Goal: Contribute content: Contribute content

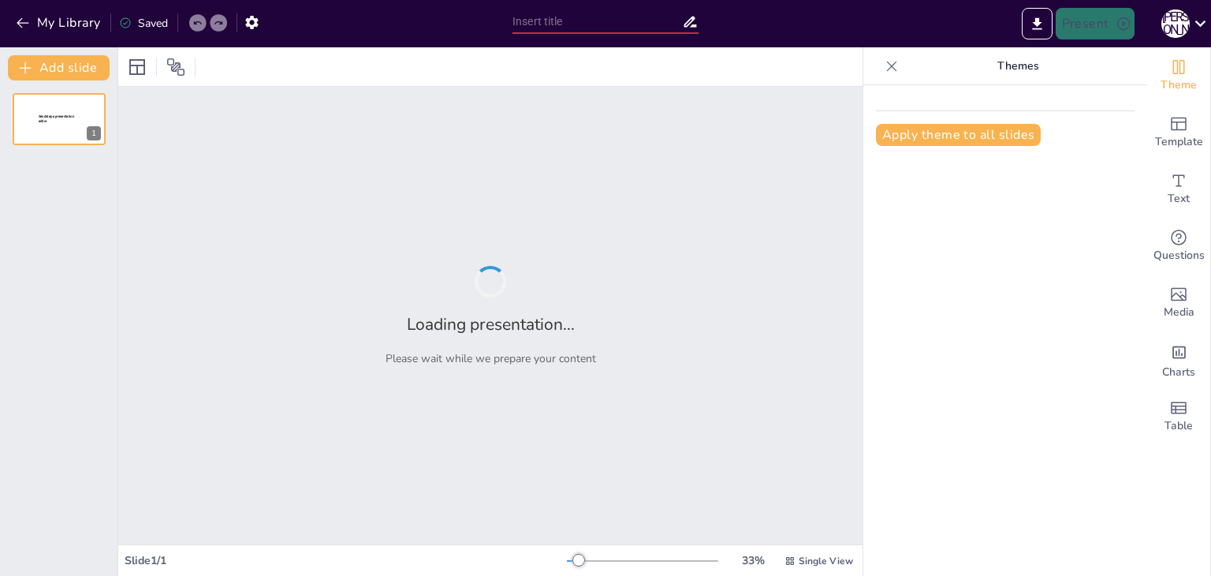
type input "Внутрішні правила: Ключ до комфортної роботи"
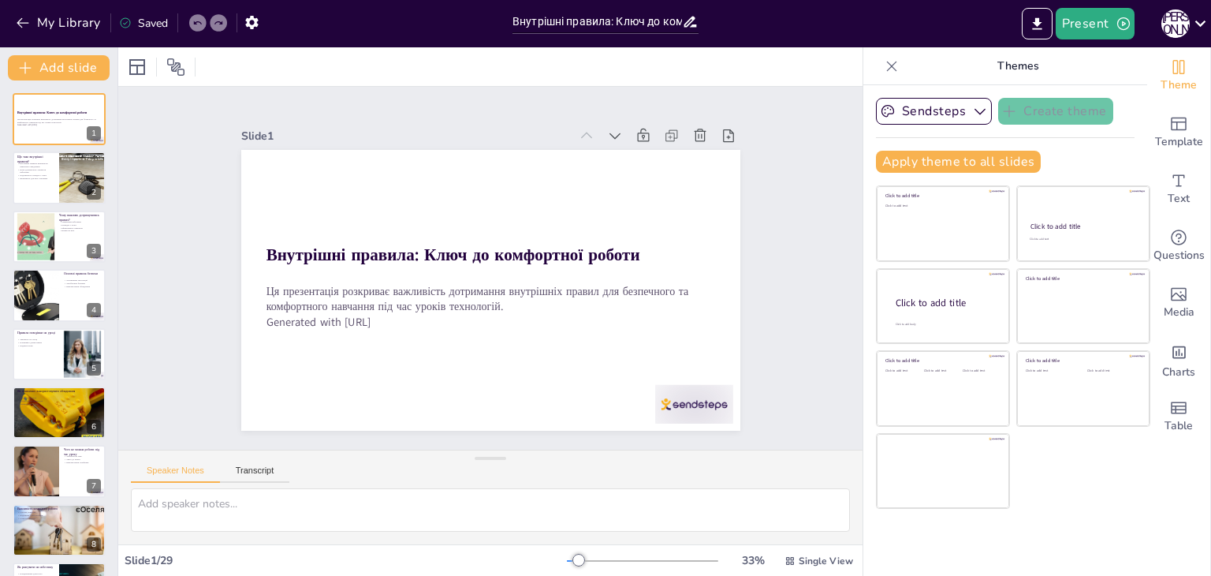
checkbox input "true"
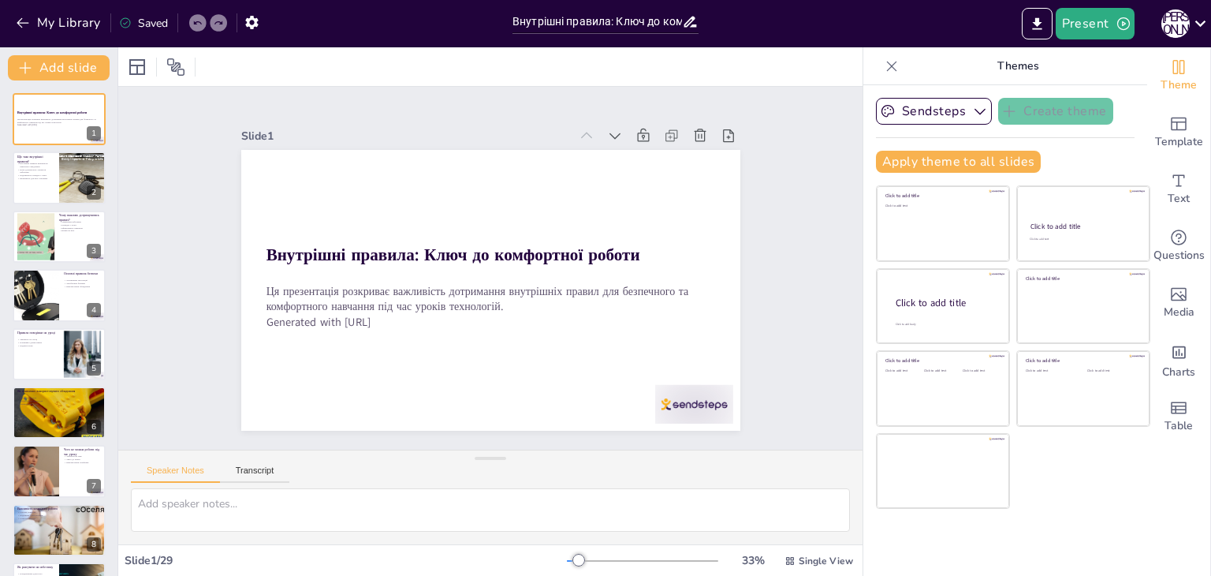
checkbox input "true"
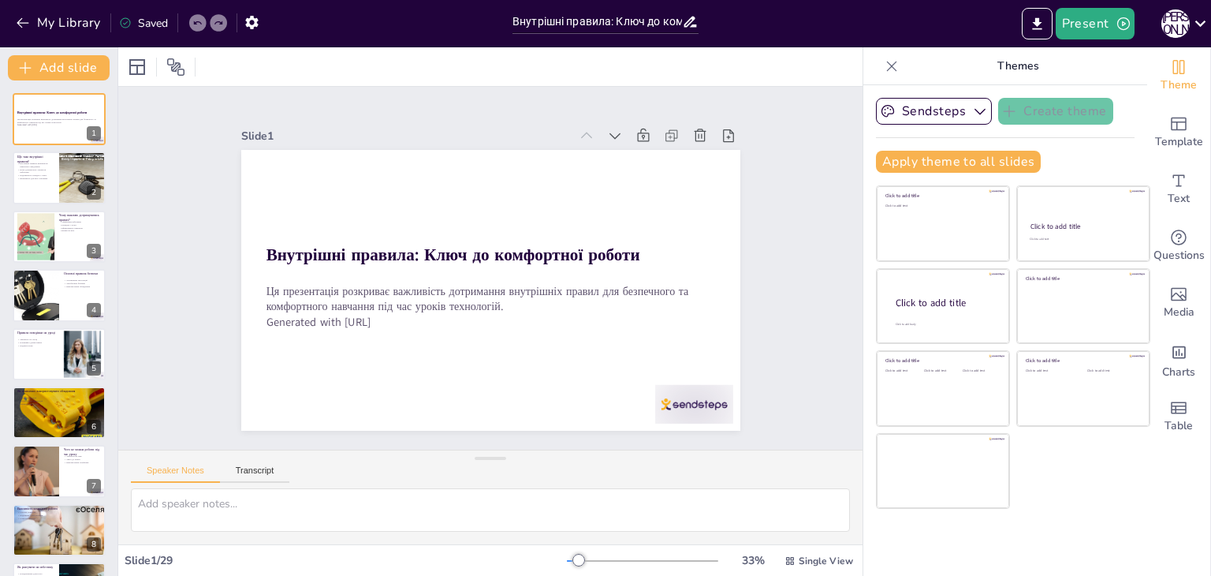
checkbox input "true"
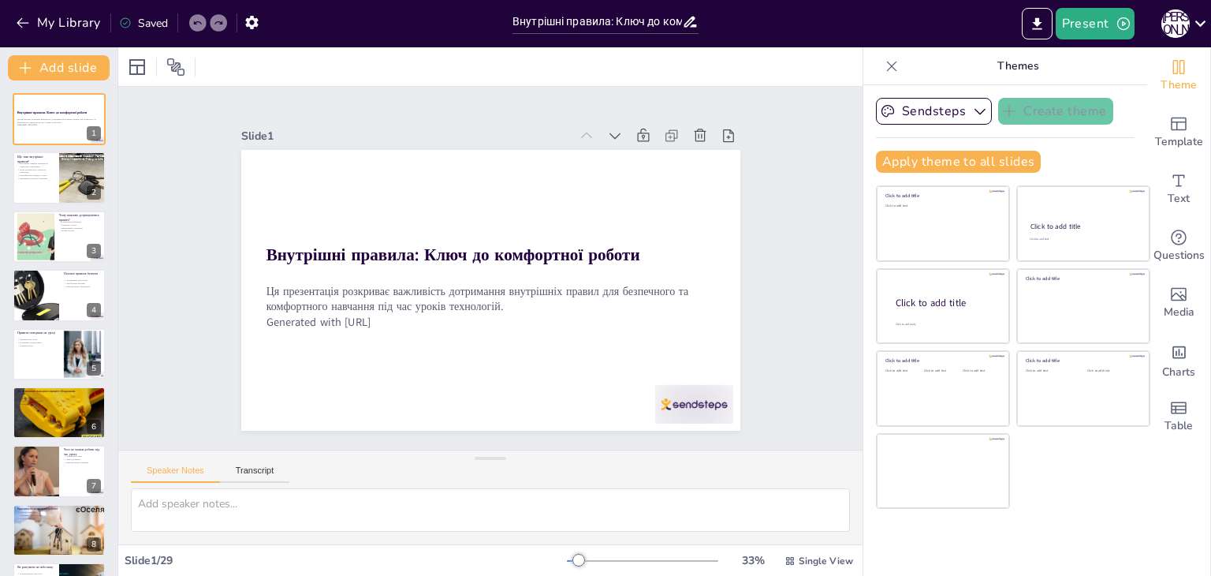
checkbox input "true"
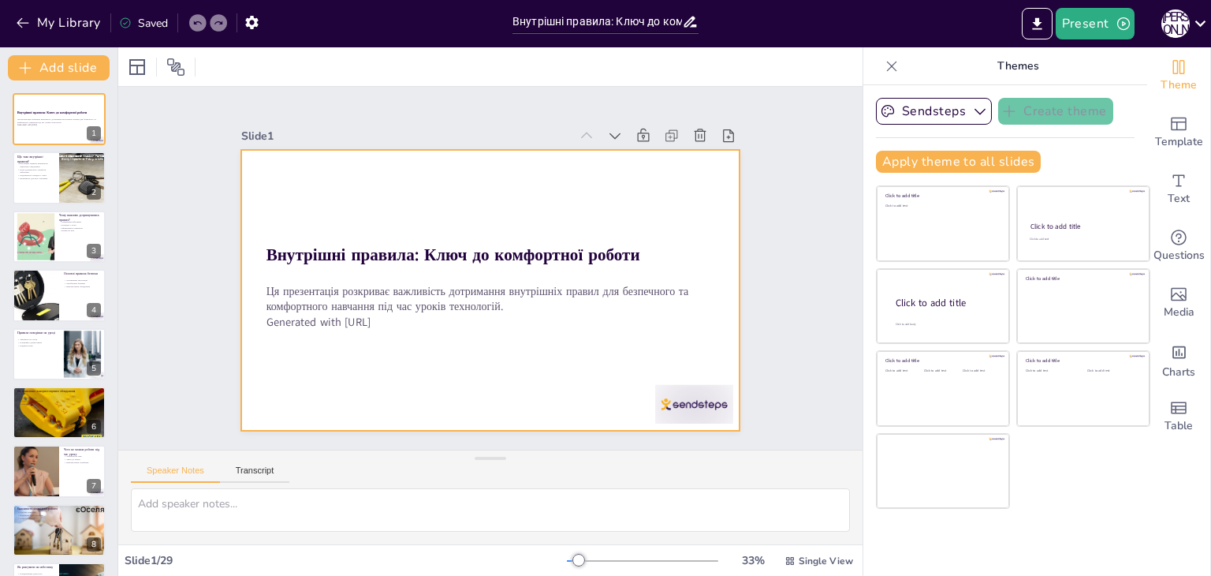
checkbox input "true"
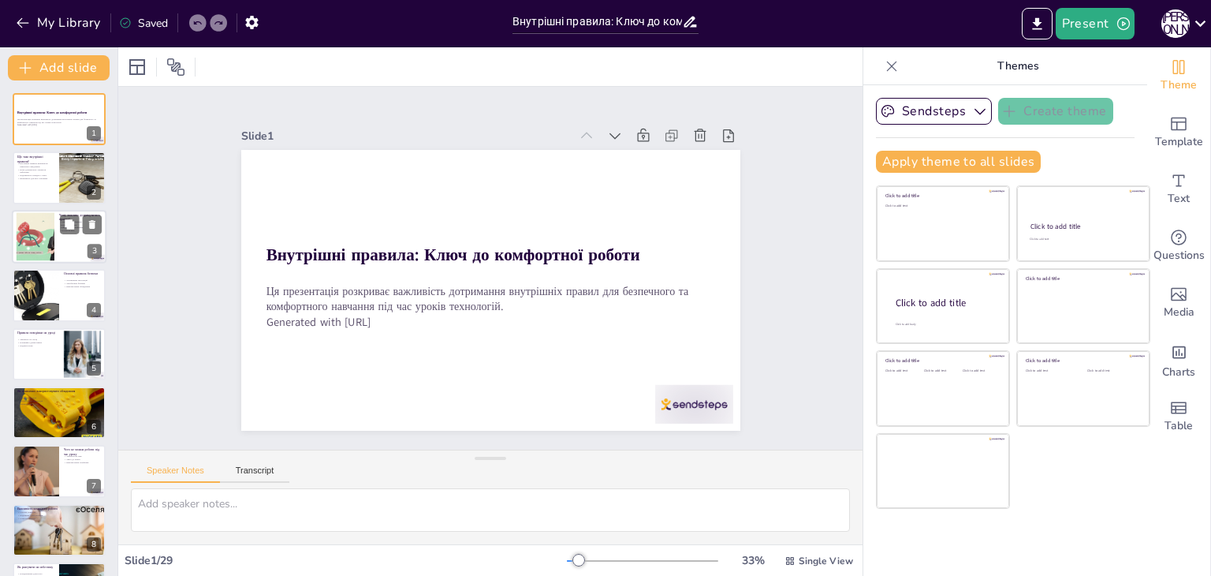
checkbox input "true"
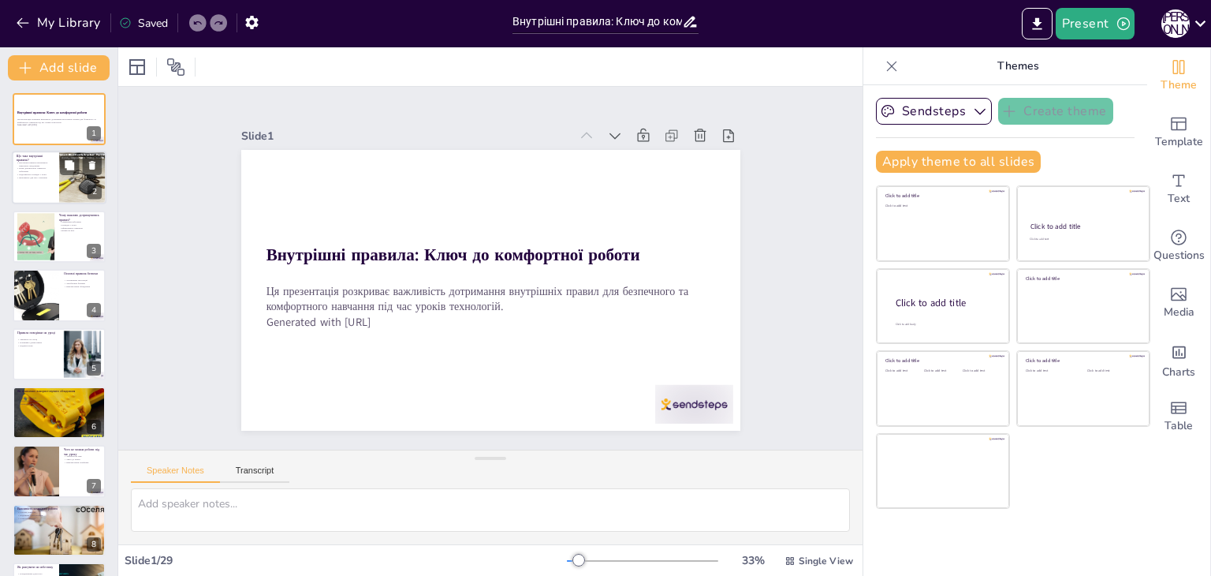
checkbox input "true"
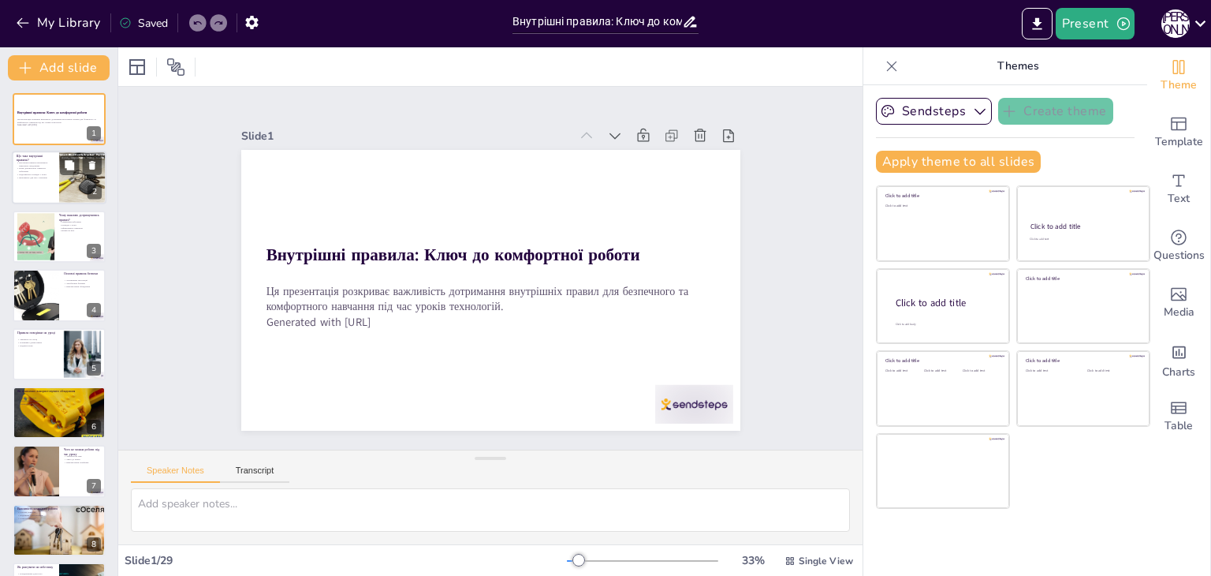
checkbox input "true"
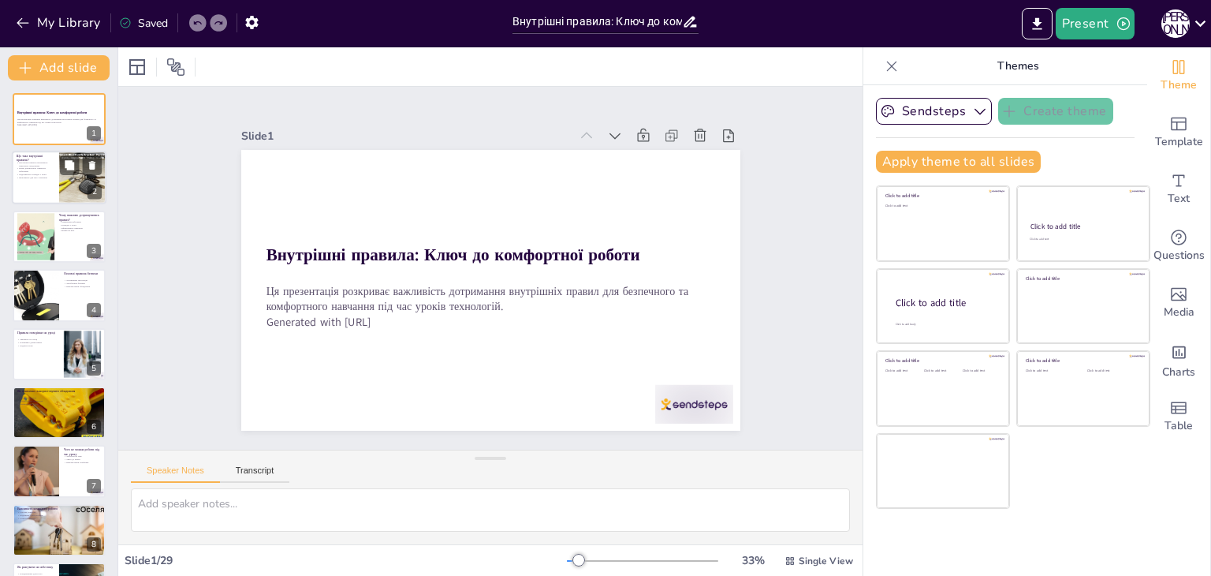
checkbox input "true"
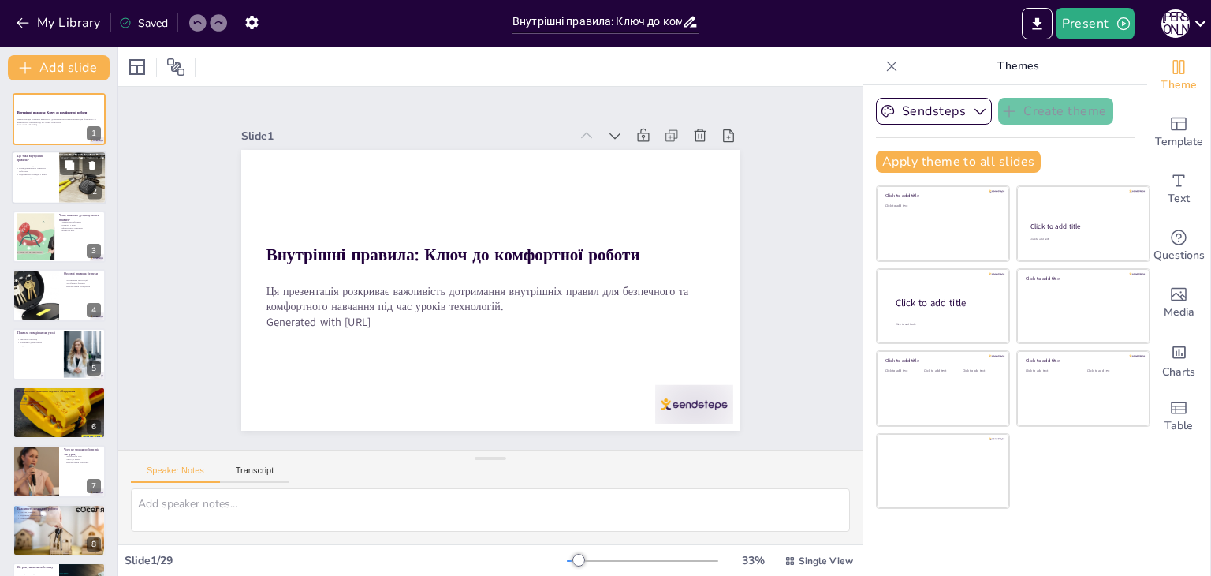
checkbox input "true"
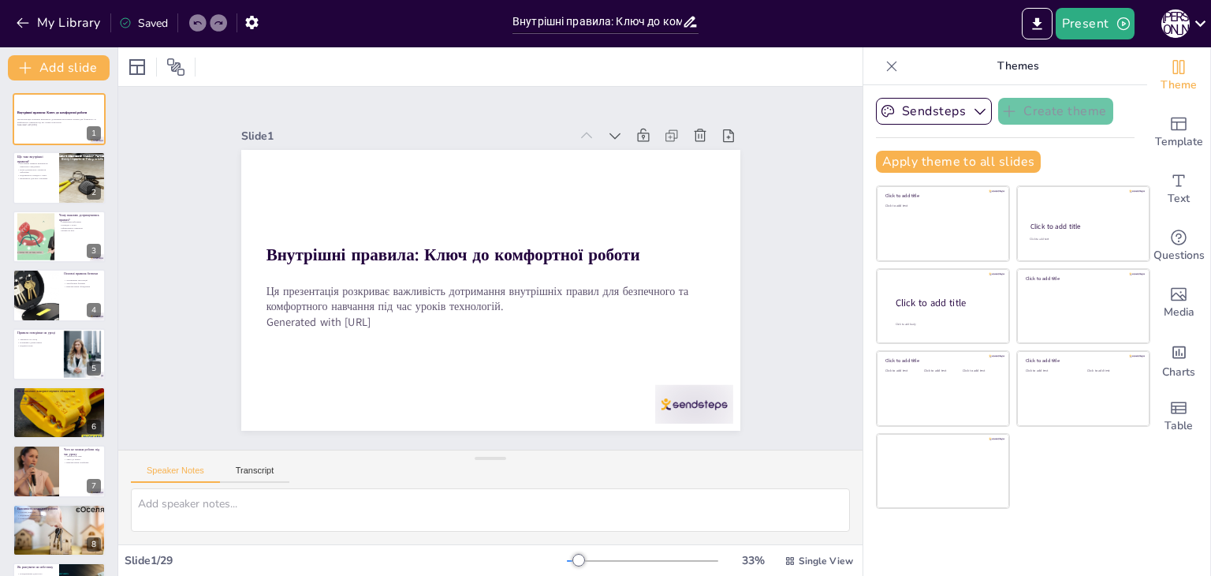
checkbox input "true"
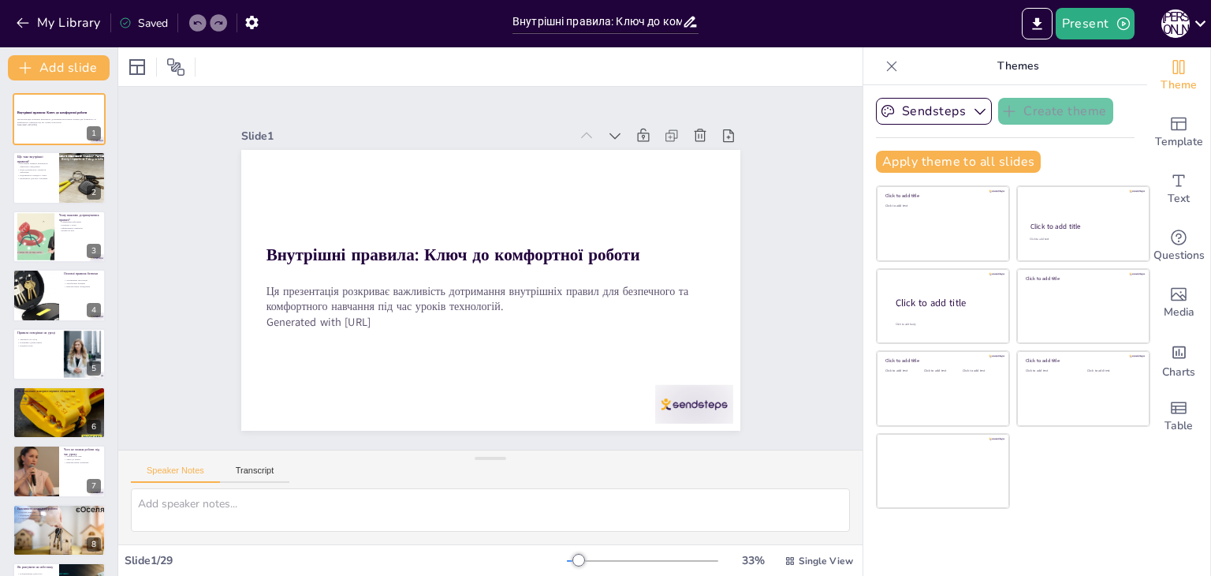
checkbox input "true"
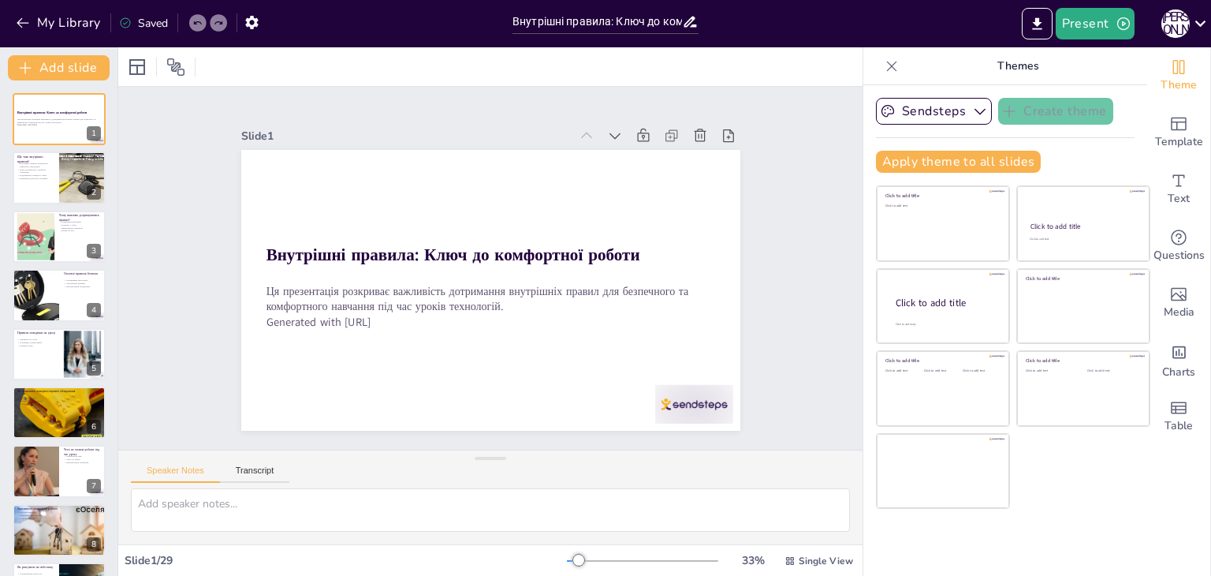
checkbox input "true"
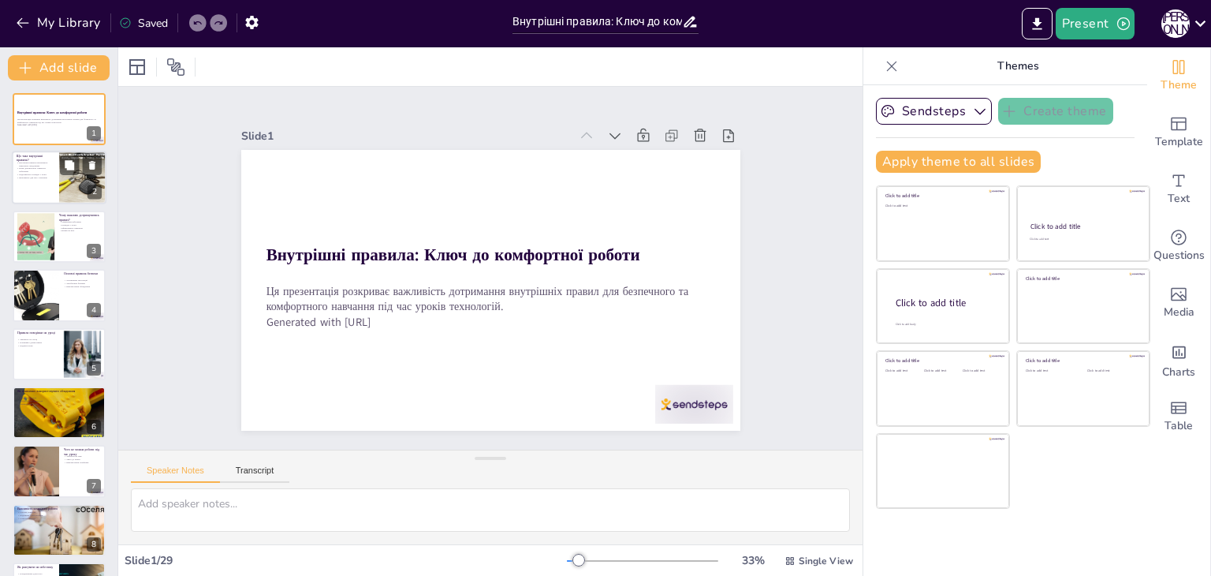
checkbox input "true"
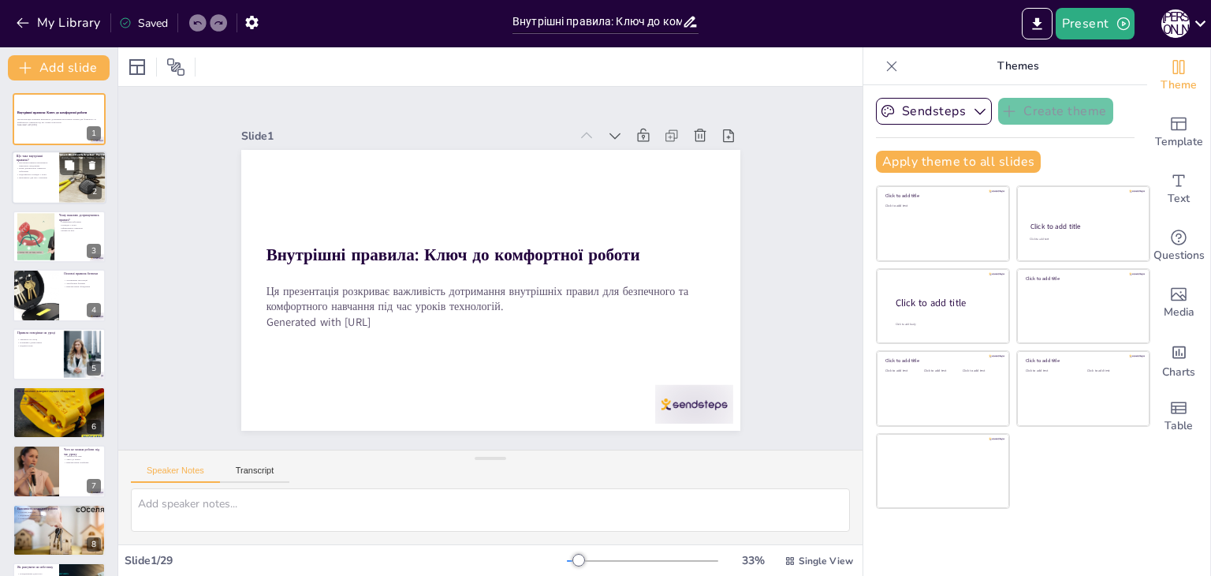
checkbox input "true"
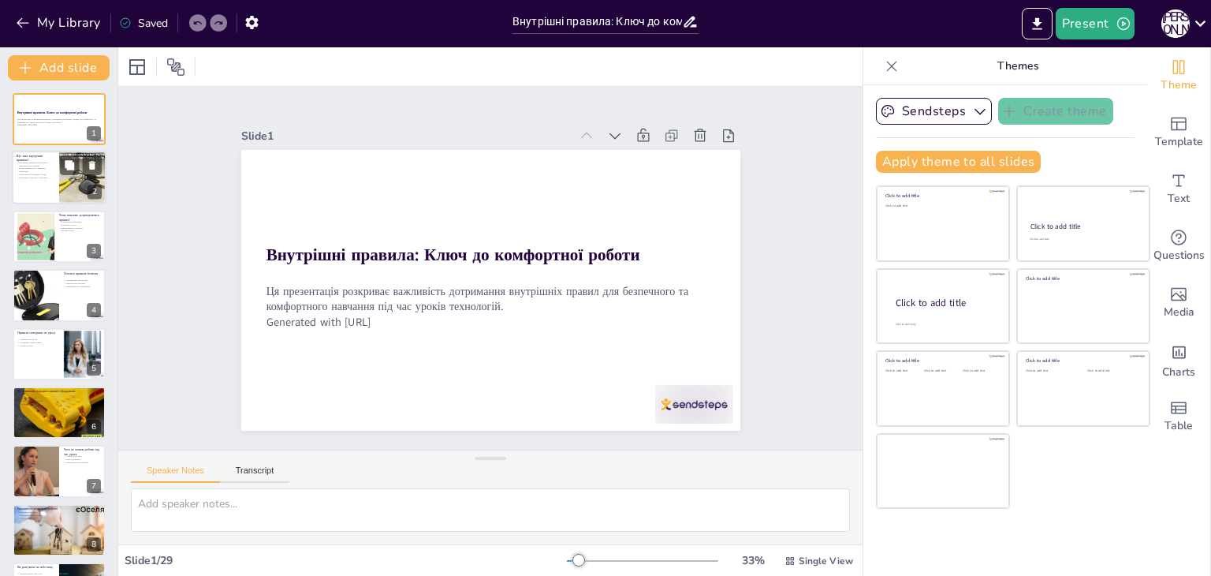
checkbox input "true"
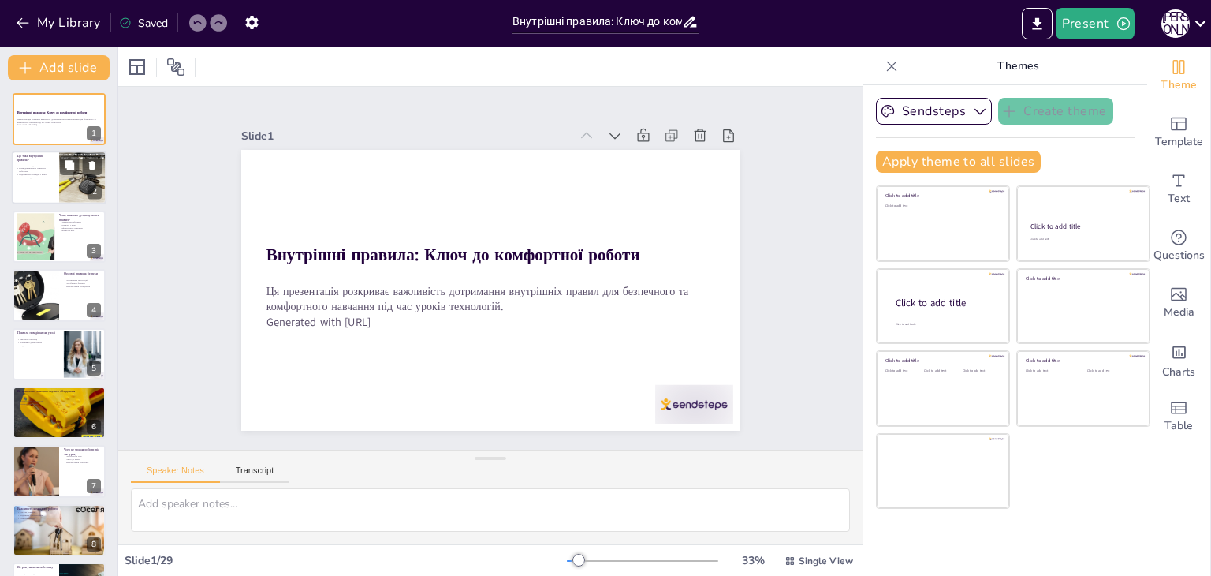
checkbox input "true"
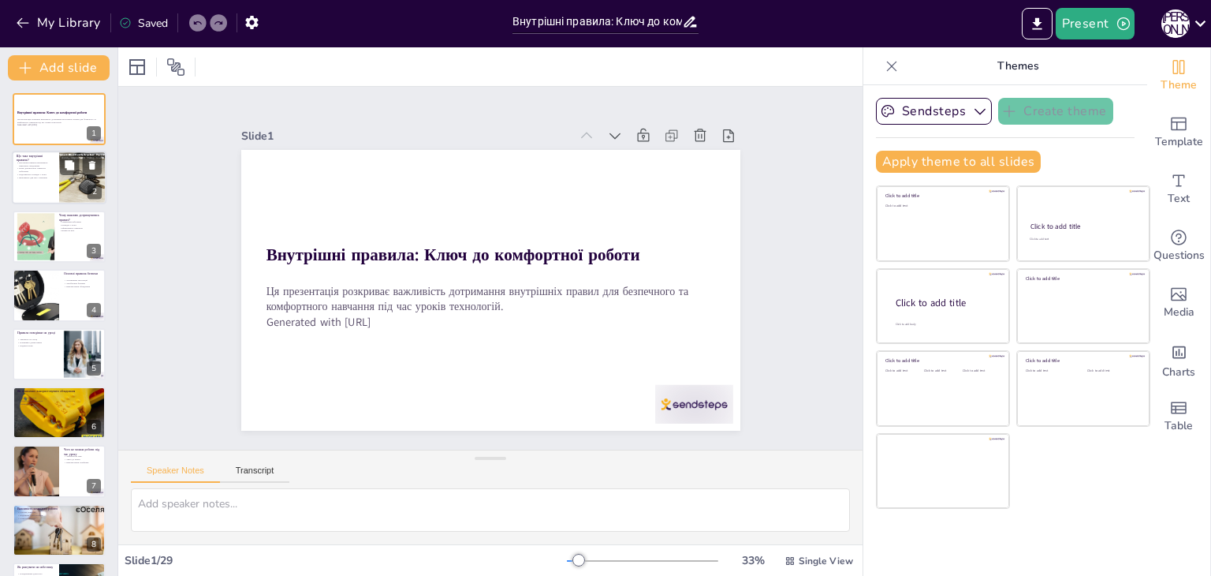
click at [41, 184] on div at bounding box center [59, 178] width 95 height 54
type textarea "Внутрішні правила визначають, як ми поводимося в класі, що дозволяє створити бе…"
checkbox input "true"
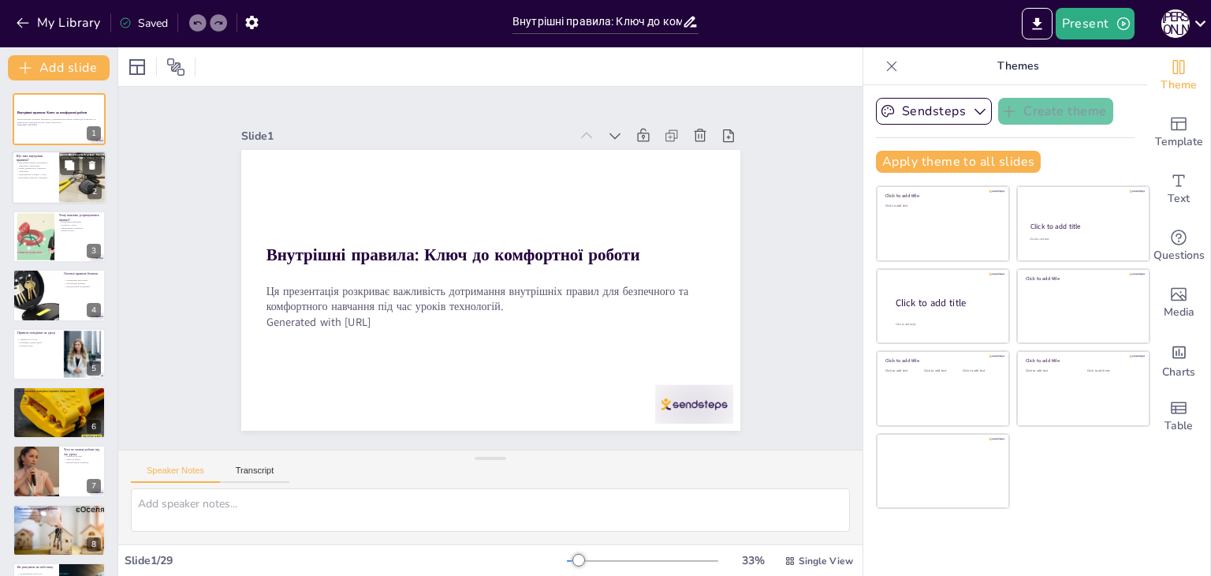
checkbox input "true"
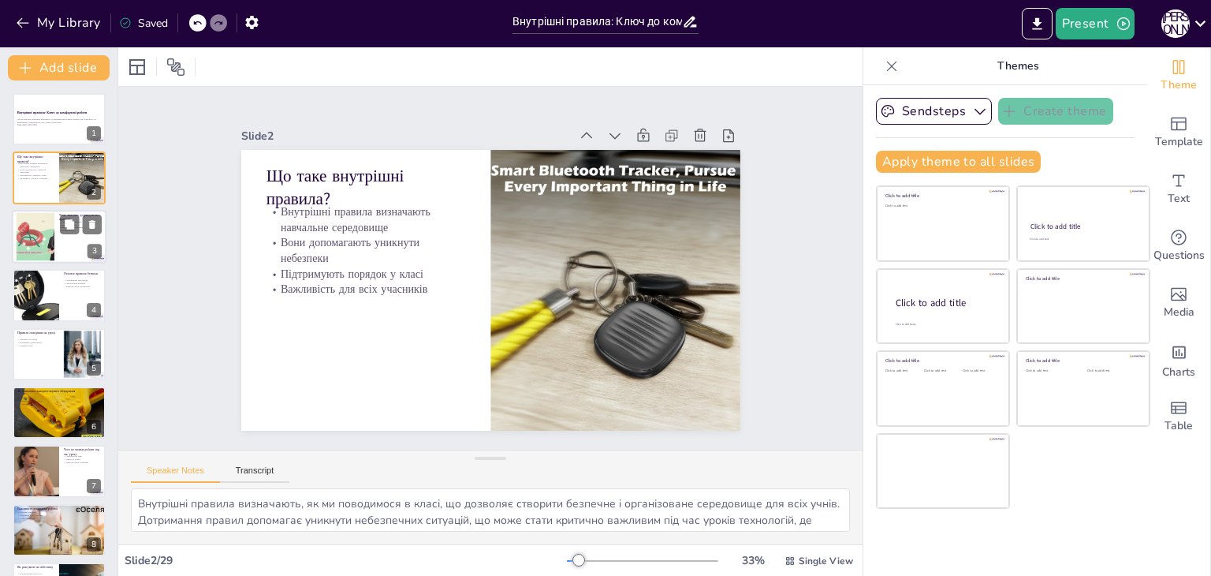
checkbox input "true"
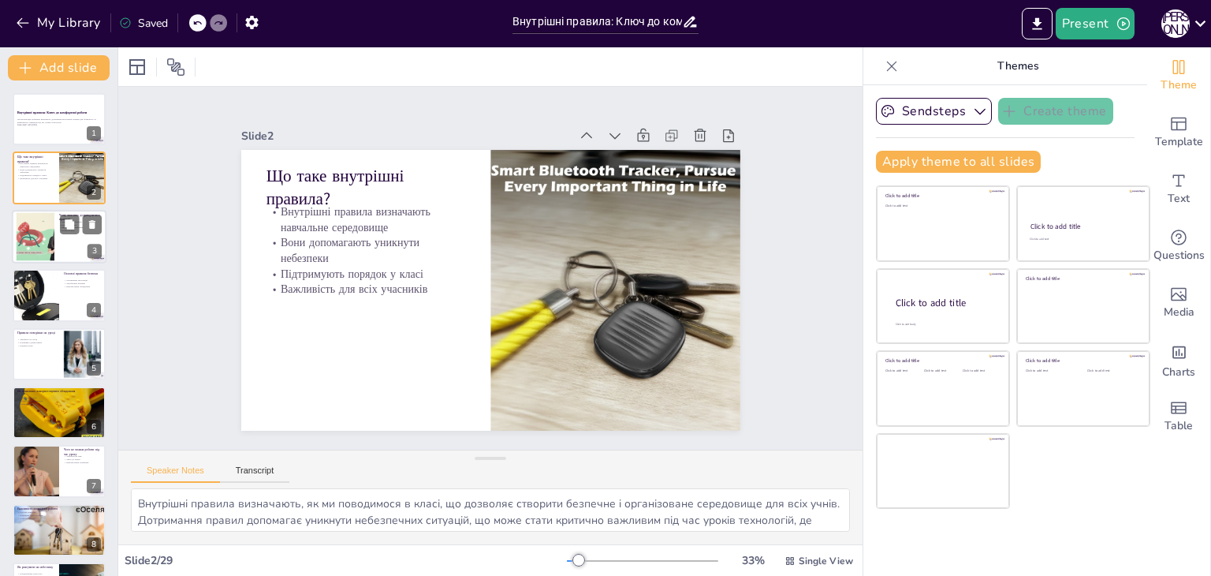
checkbox input "true"
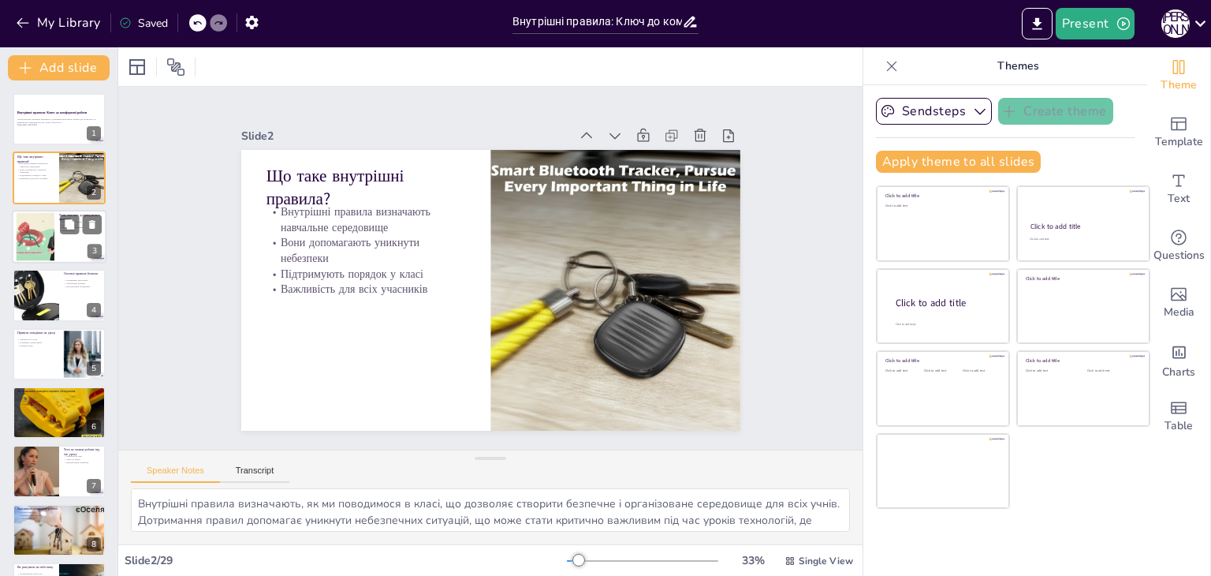
checkbox input "true"
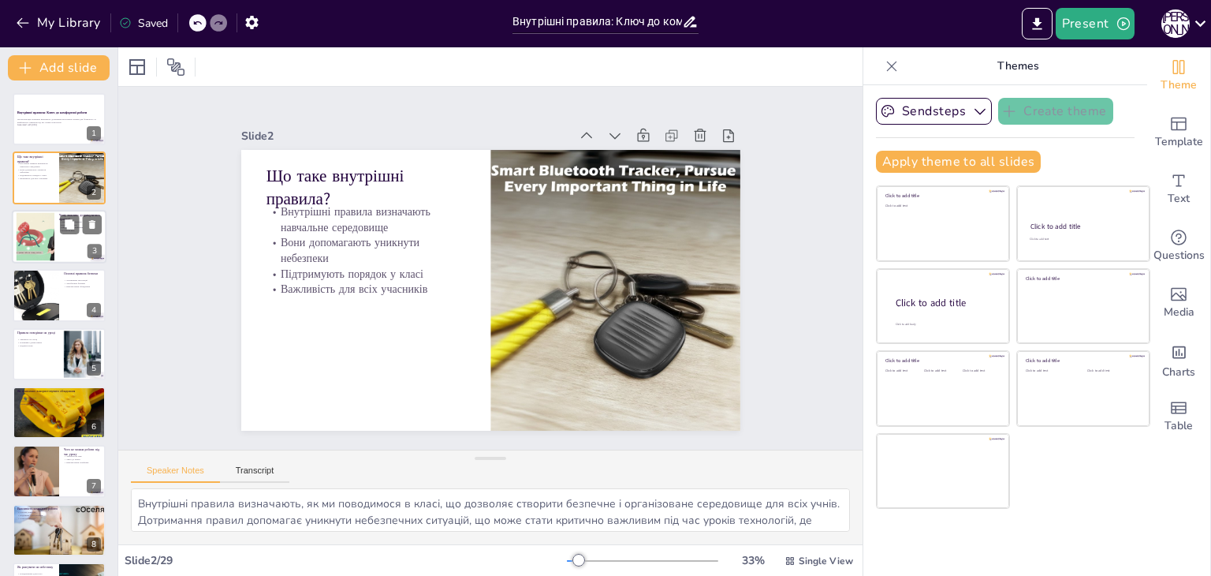
click at [35, 233] on div at bounding box center [35, 236] width 85 height 48
type textarea "Дотримуючись правил, учні можуть уникнути небезпечних ситуацій, що є особливо в…"
checkbox input "true"
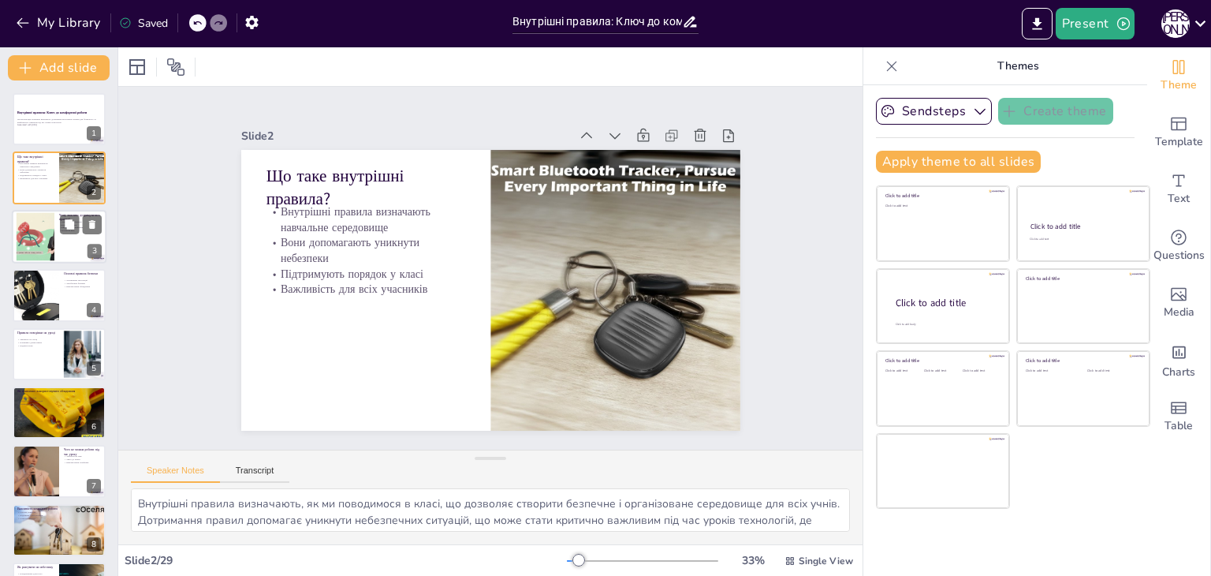
checkbox input "true"
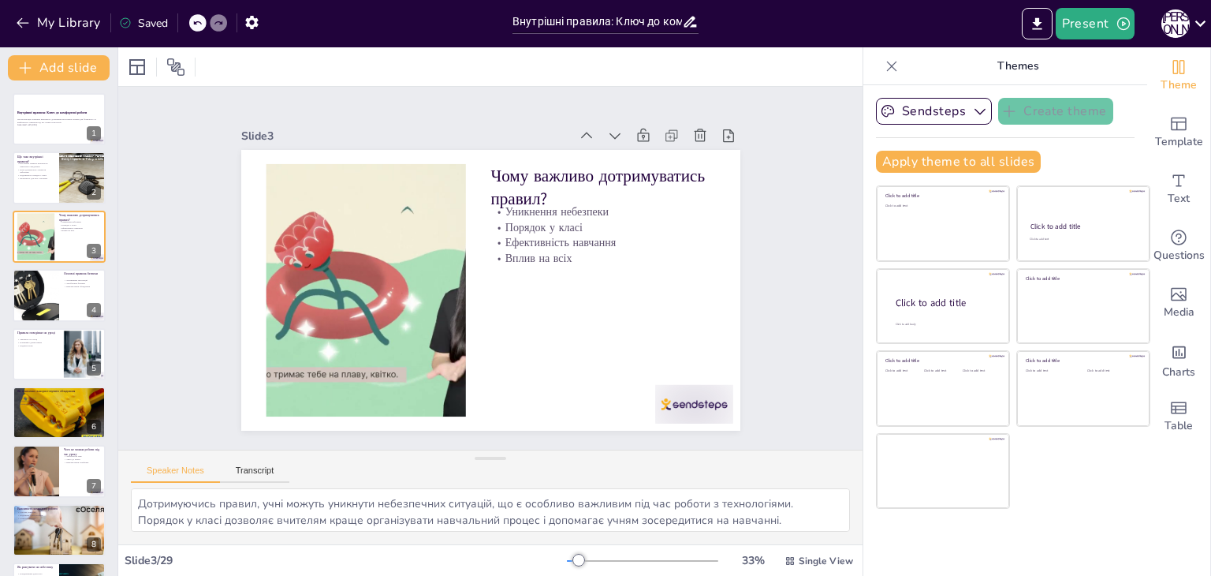
checkbox input "true"
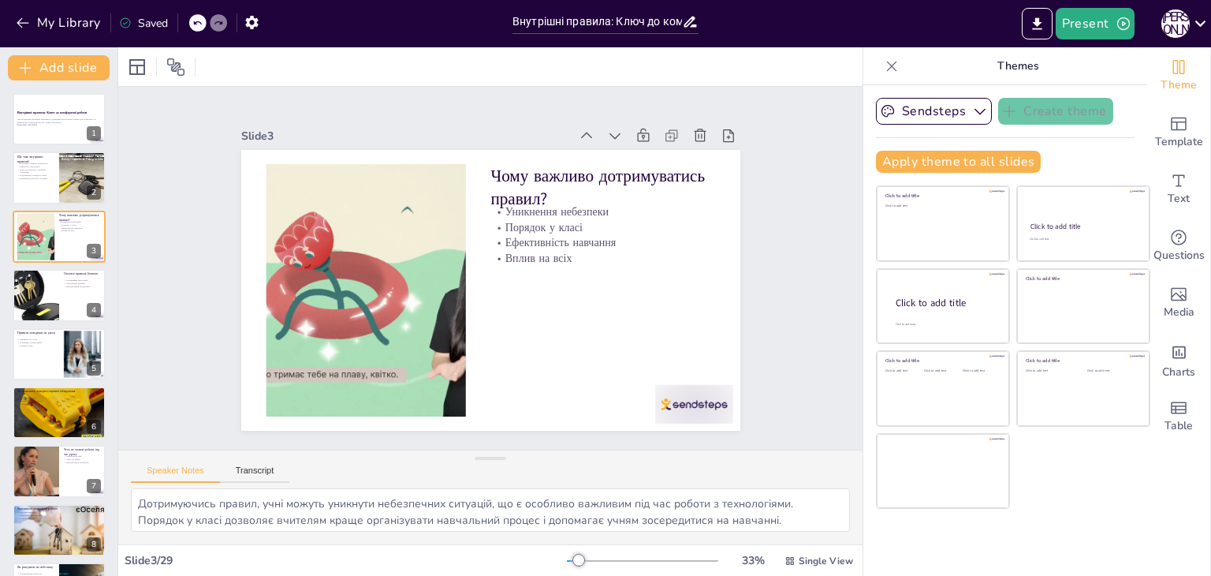
checkbox input "true"
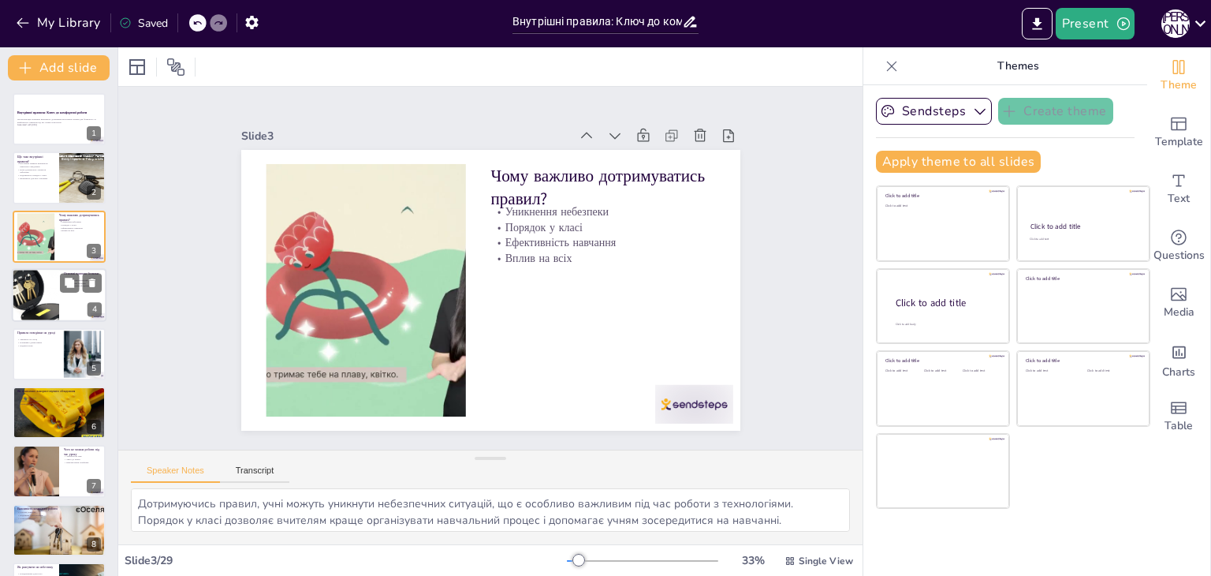
checkbox input "true"
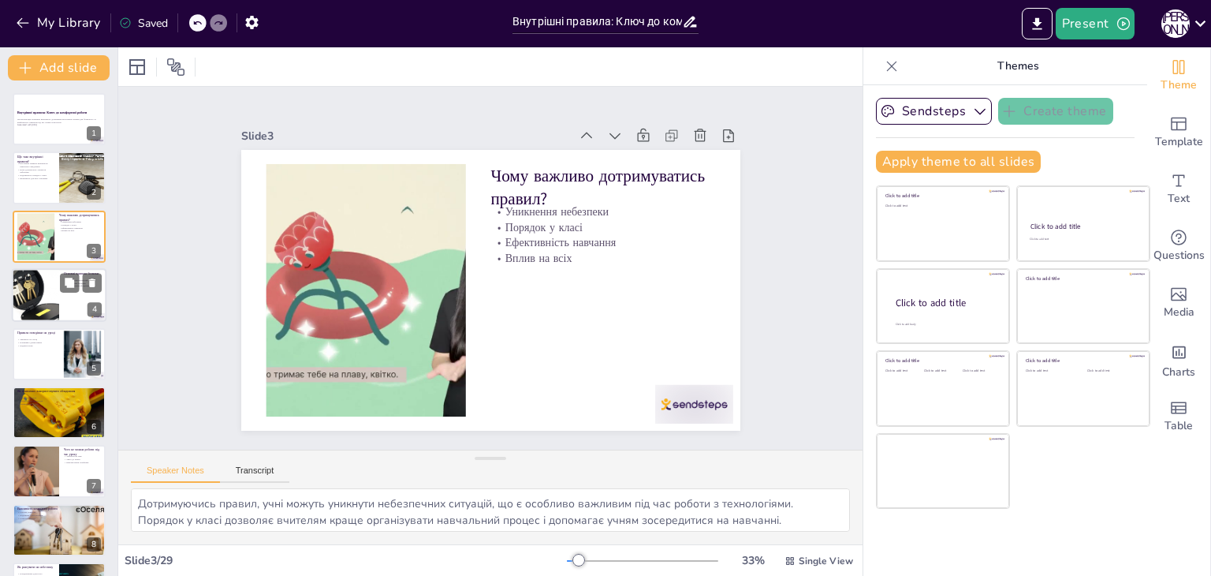
click at [28, 287] on div at bounding box center [35, 295] width 71 height 54
type textarea "Дотримання інструкцій вчителя є критично важливим для забезпечення безпеки під …"
checkbox input "true"
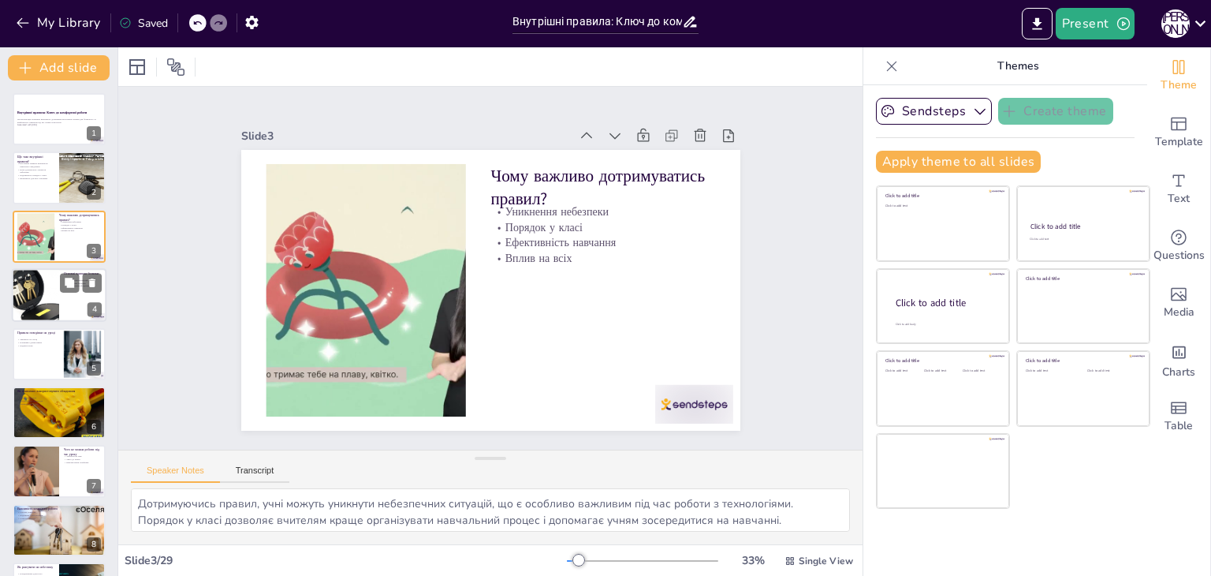
checkbox input "true"
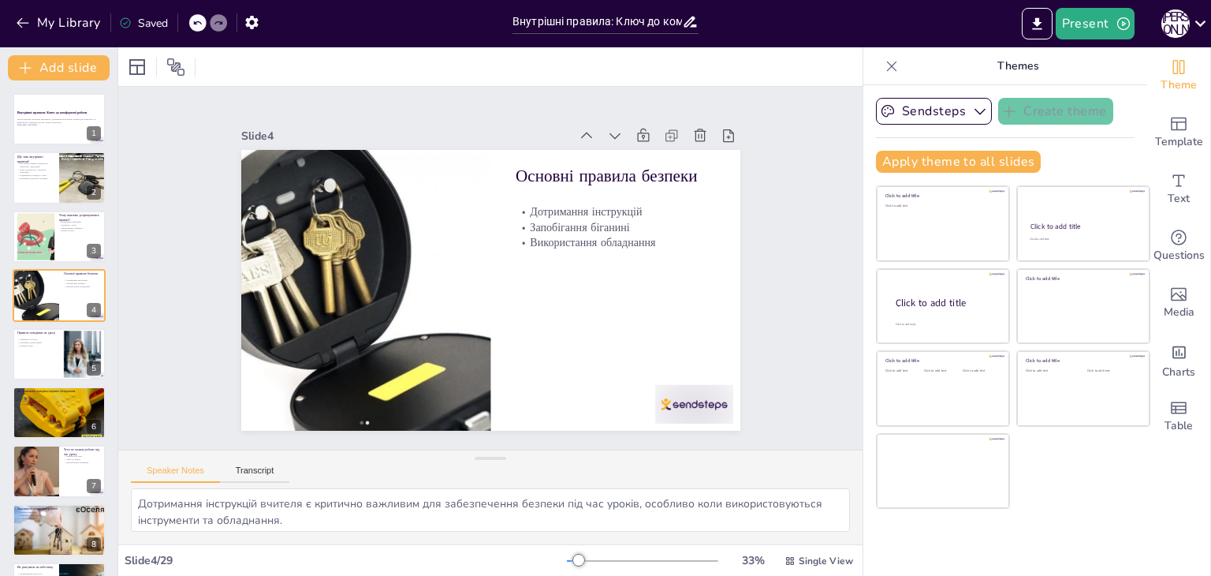
checkbox input "true"
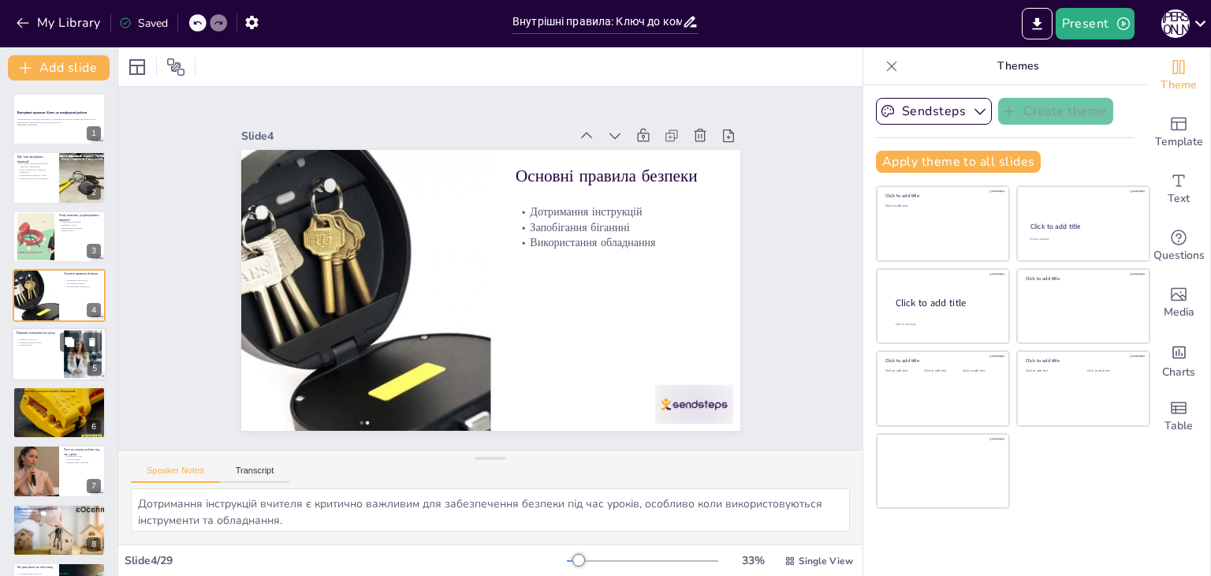
checkbox input "true"
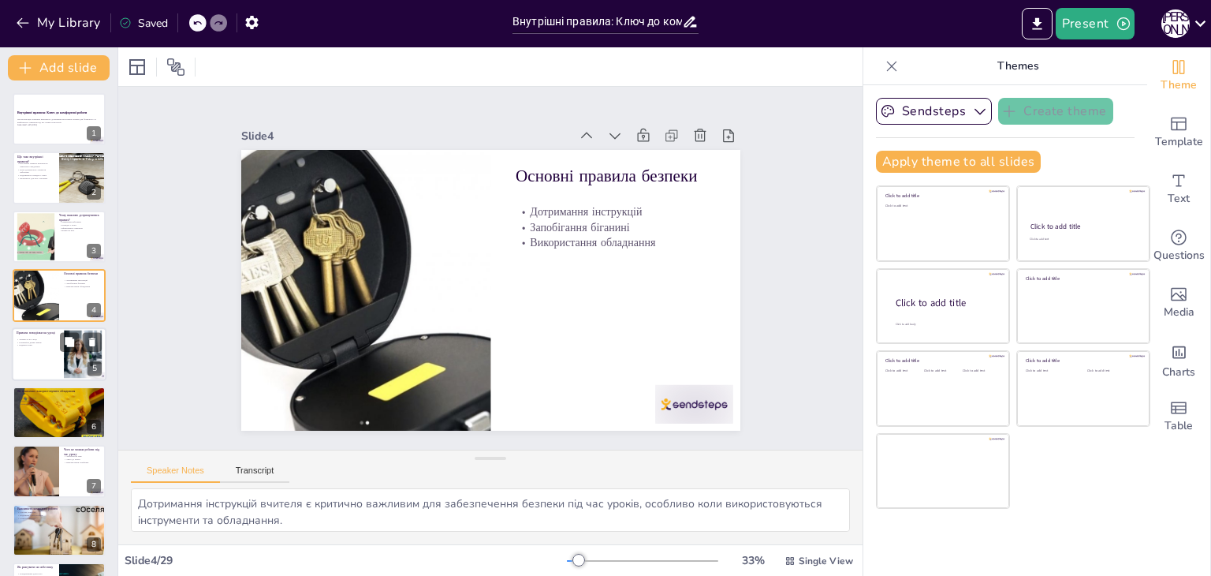
checkbox input "true"
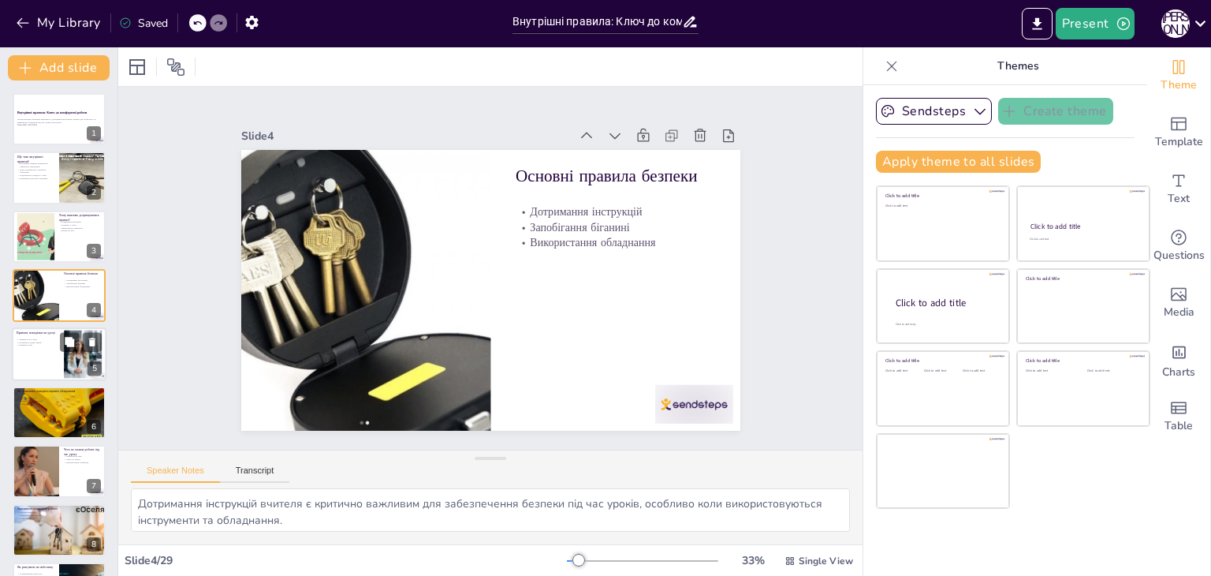
checkbox input "true"
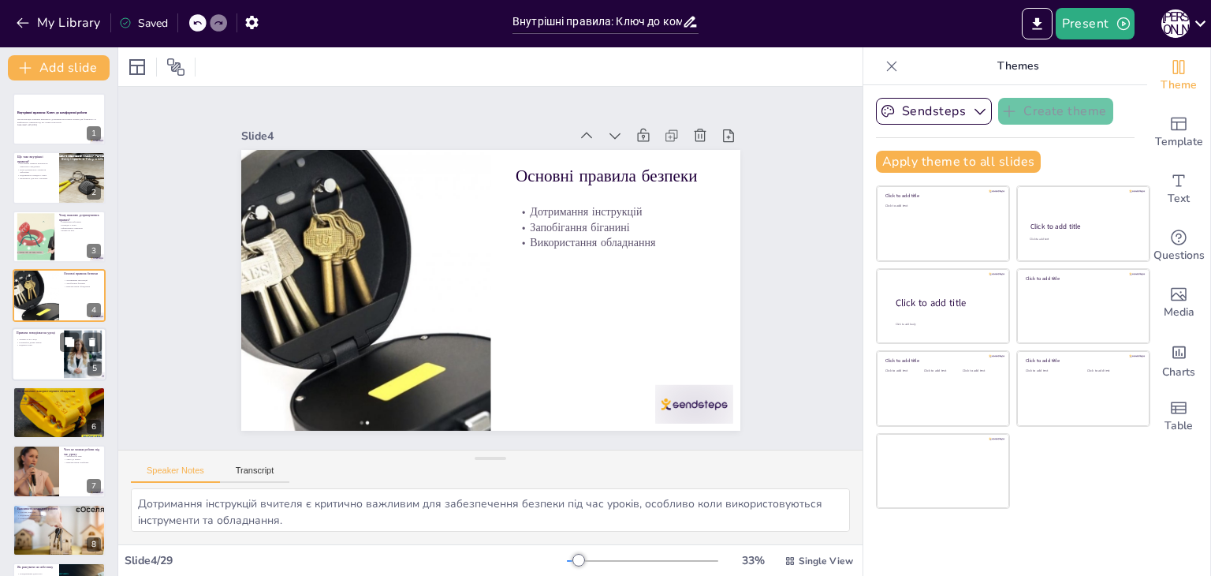
checkbox input "true"
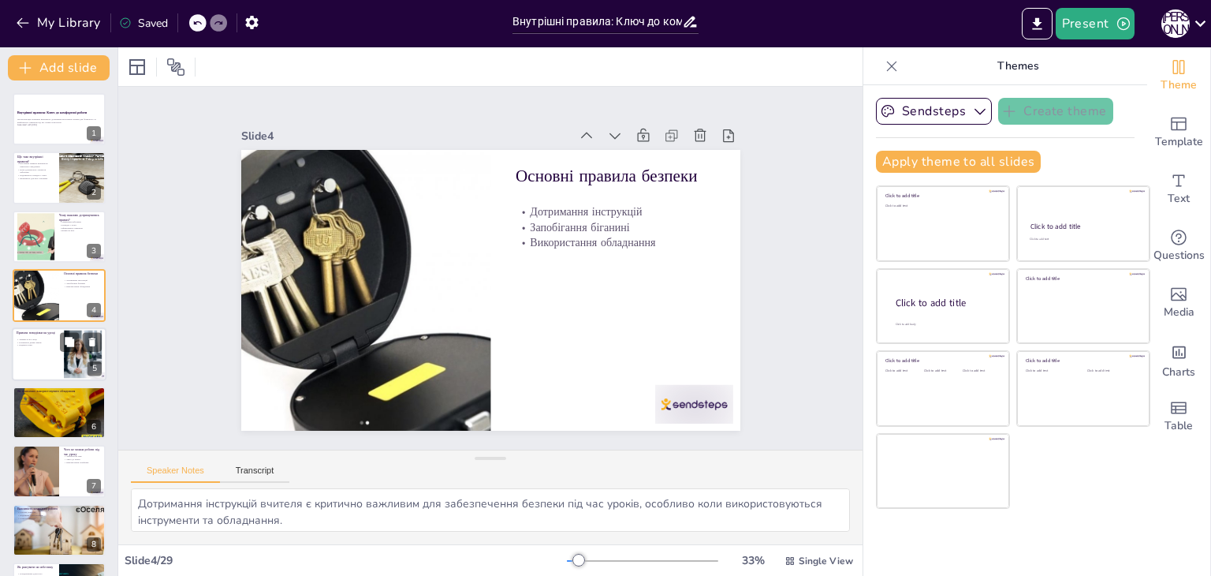
checkbox input "true"
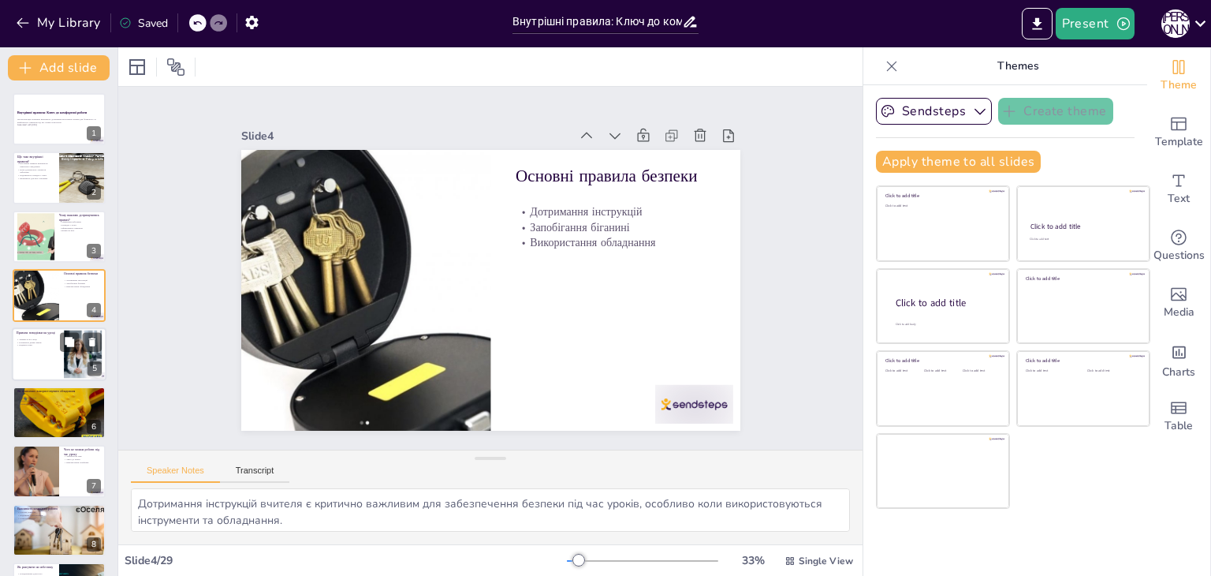
checkbox input "true"
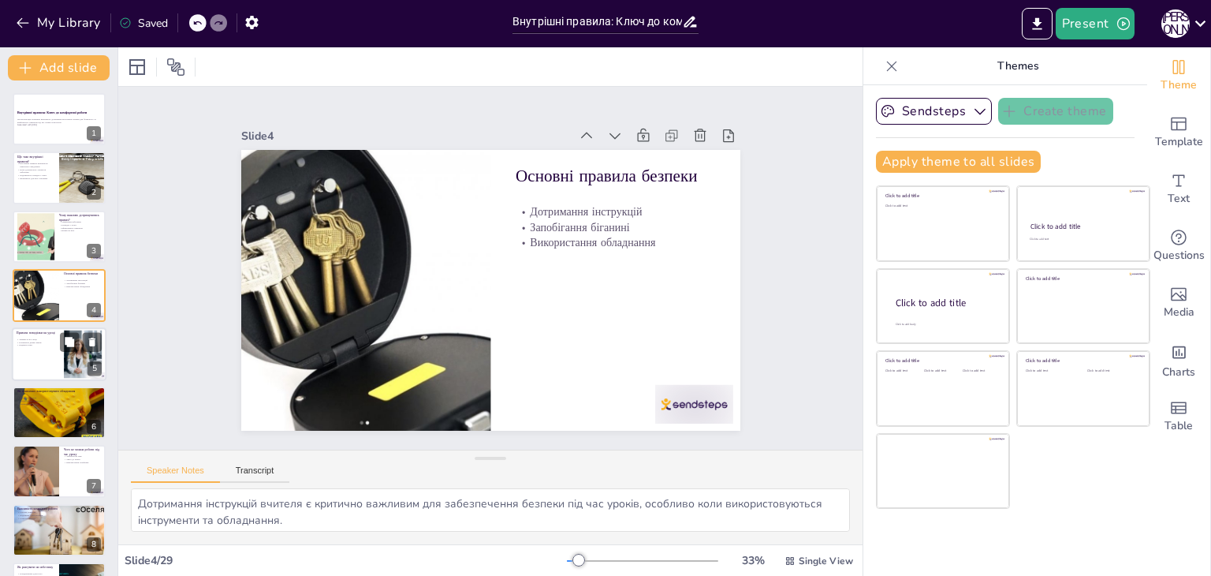
click at [35, 351] on div at bounding box center [59, 354] width 95 height 54
type textarea "Уважність на уроці допомагає всім учням зосередитися на навчанні та краще сприй…"
checkbox input "true"
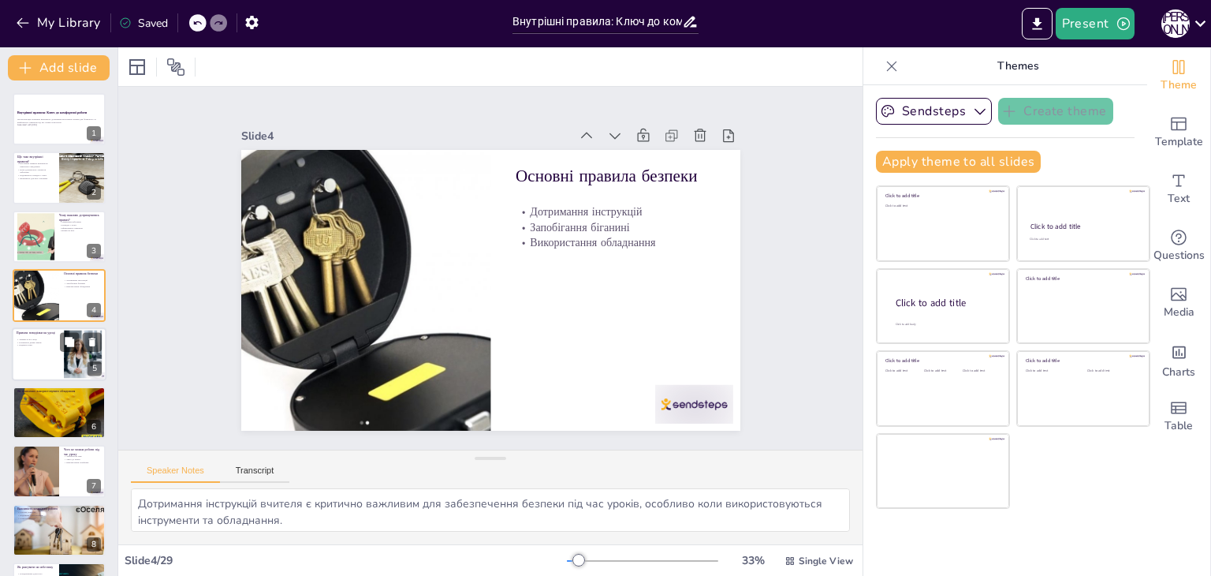
checkbox input "true"
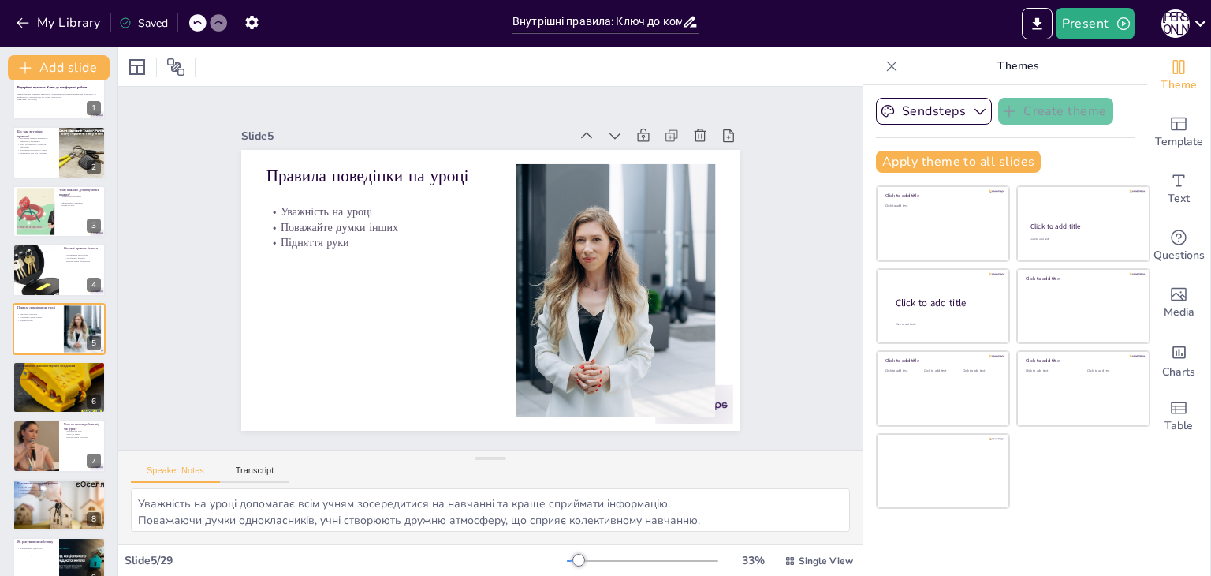
checkbox input "true"
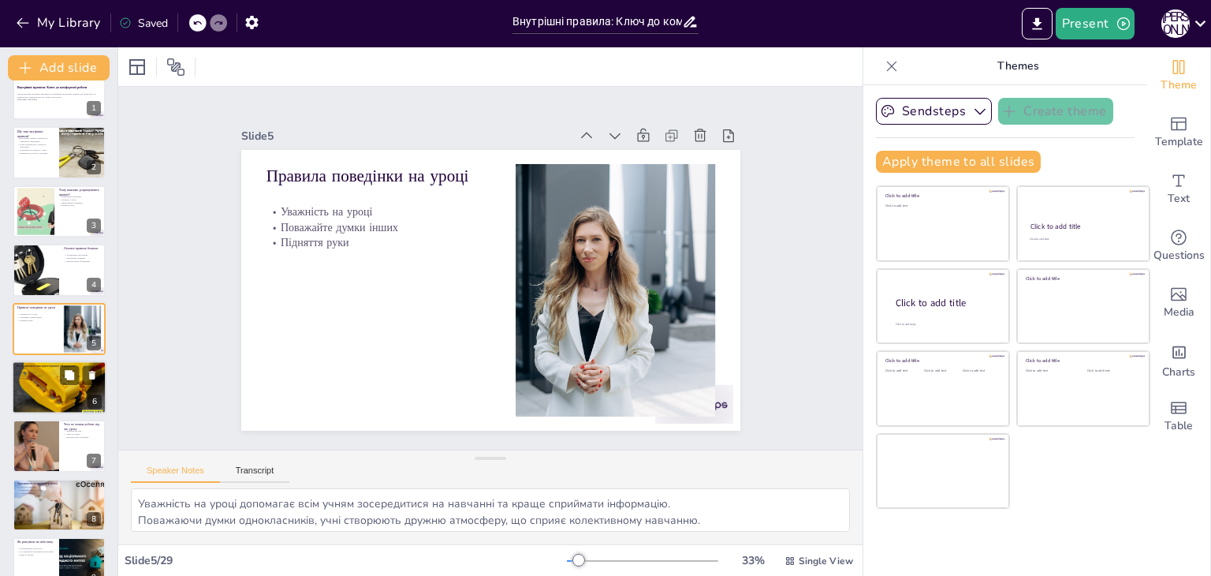
checkbox input "true"
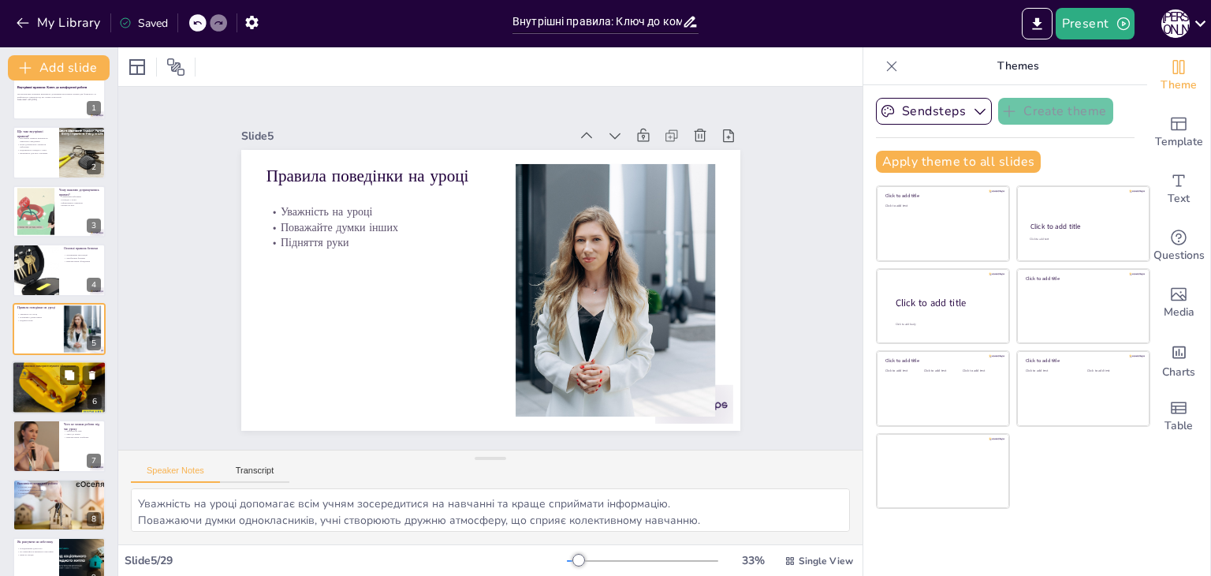
checkbox input "true"
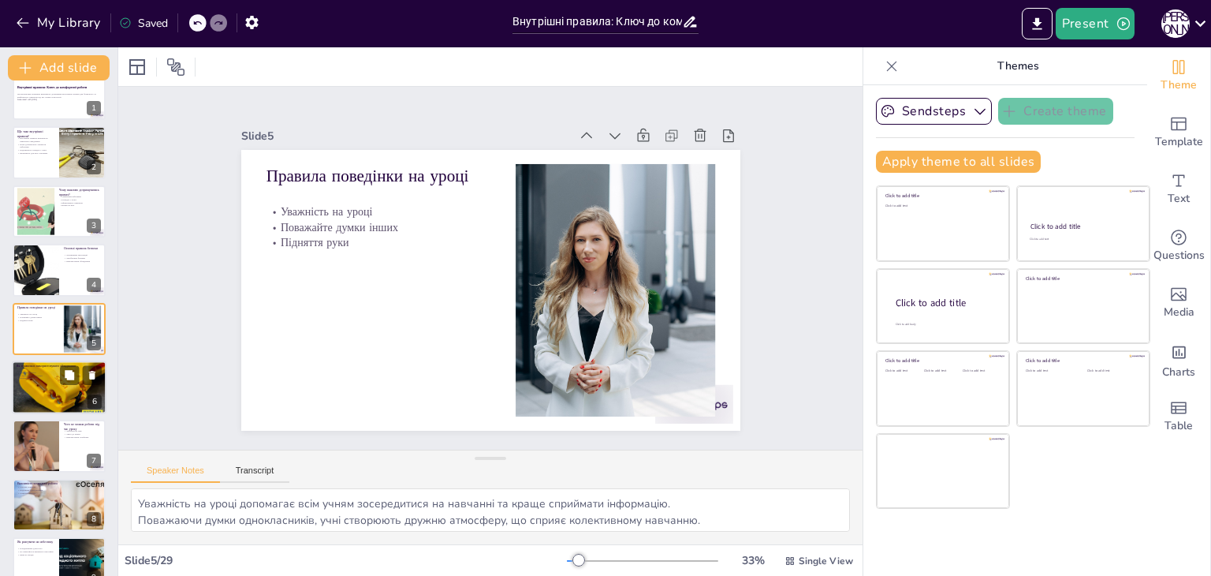
checkbox input "true"
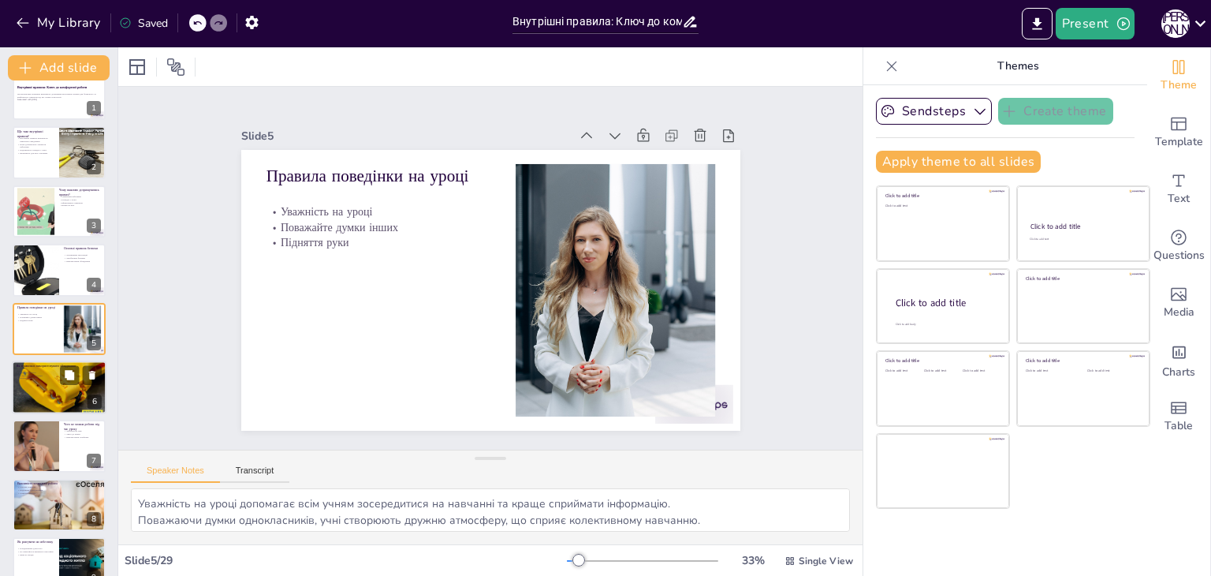
checkbox input "true"
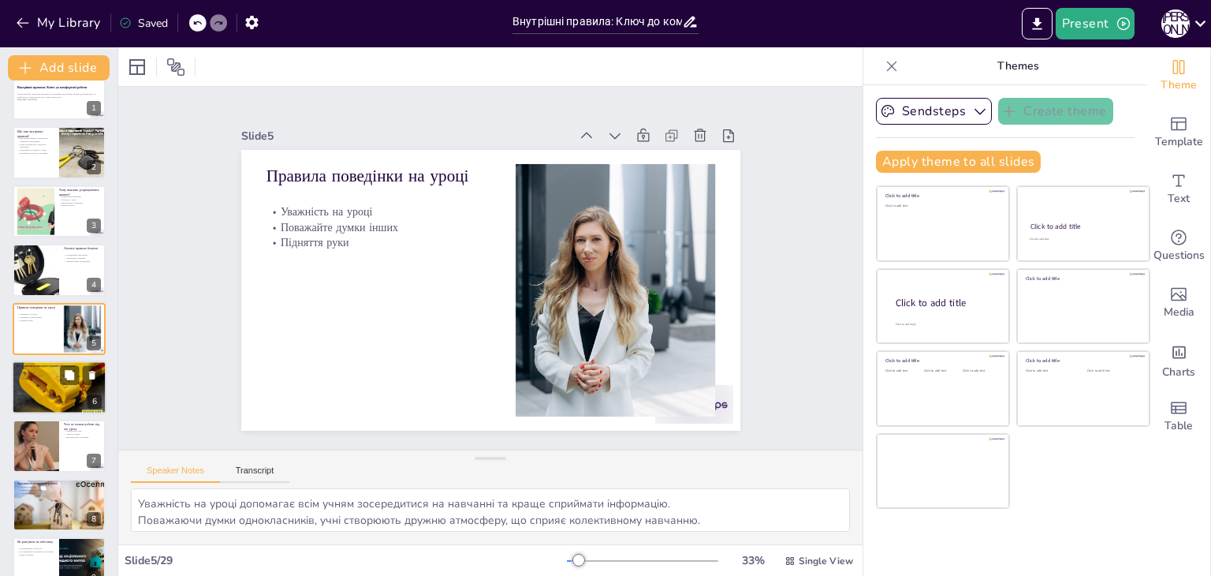
click at [32, 388] on div at bounding box center [59, 387] width 95 height 95
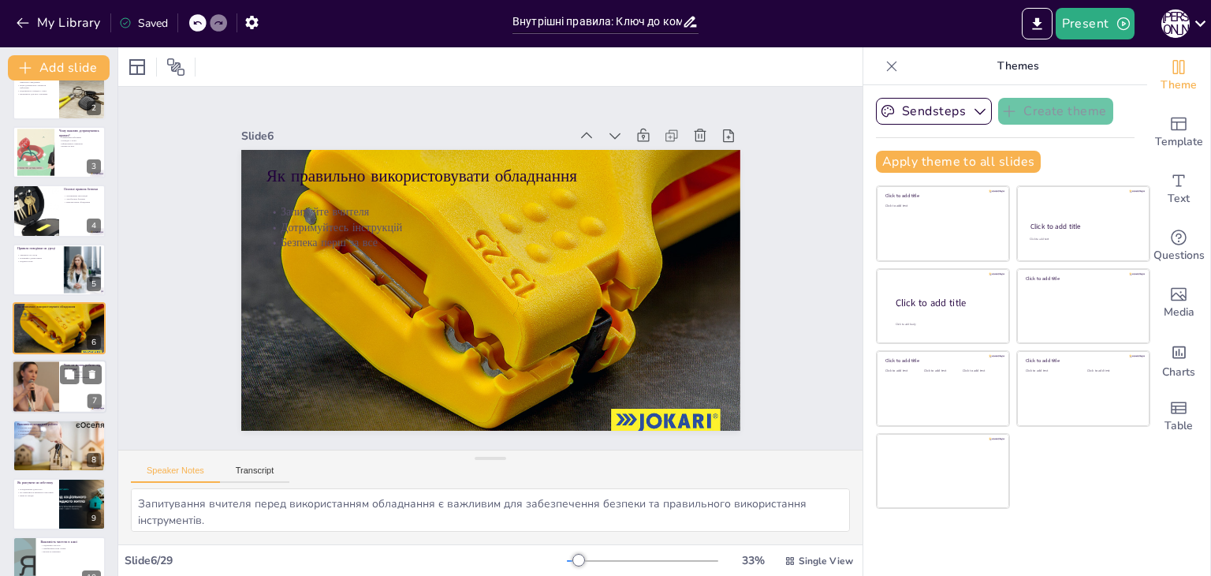
click at [21, 391] on div at bounding box center [35, 387] width 80 height 54
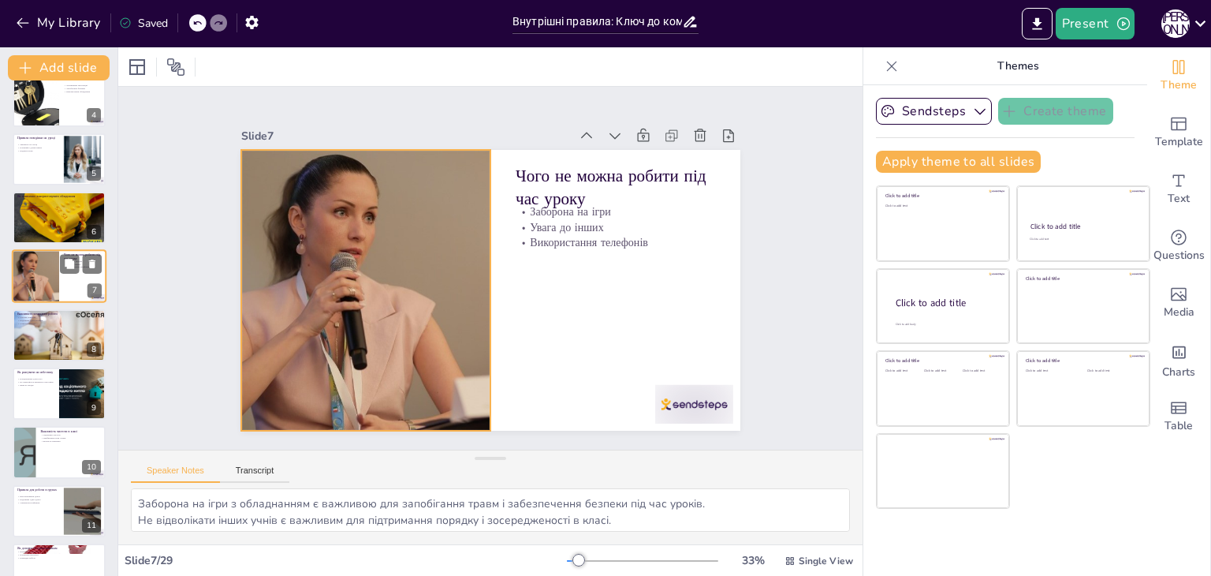
scroll to position [222, 0]
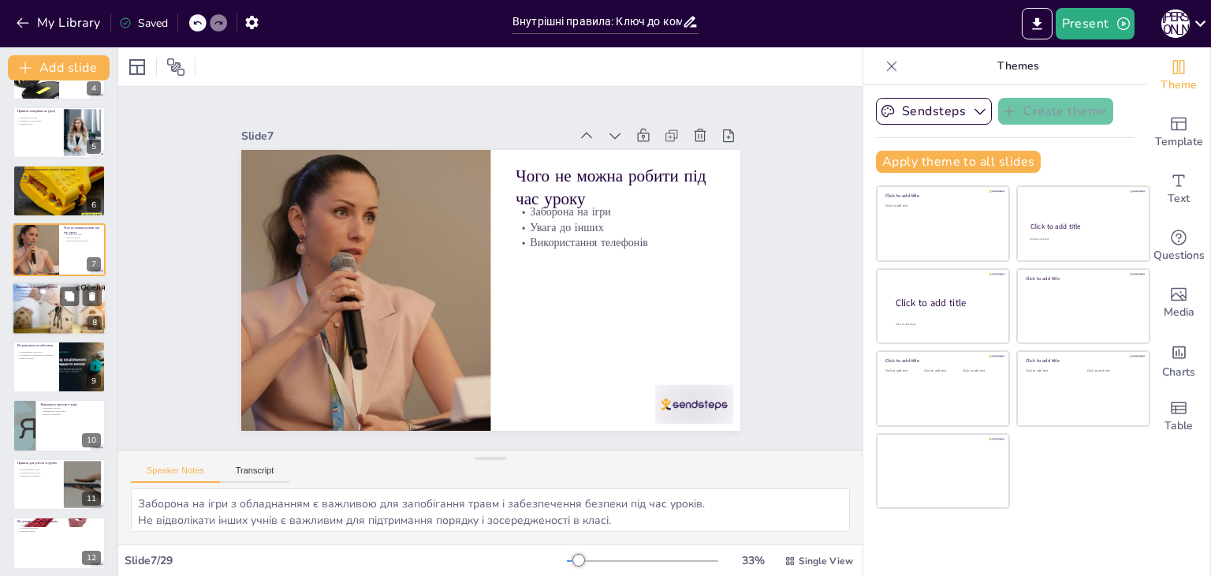
click at [22, 305] on div at bounding box center [59, 308] width 98 height 54
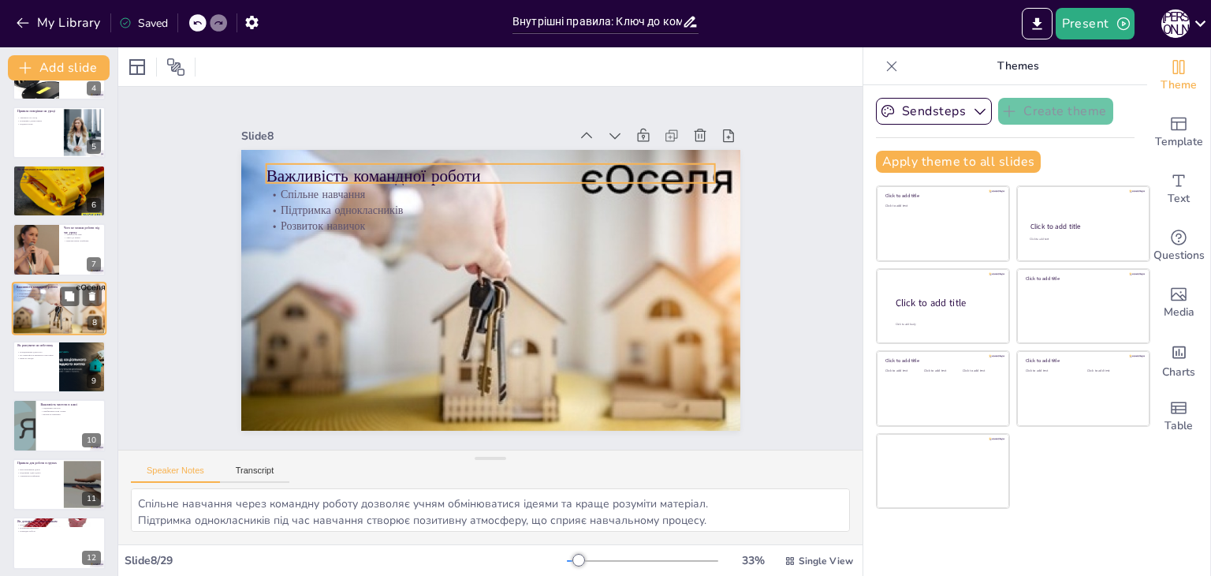
scroll to position [202, 0]
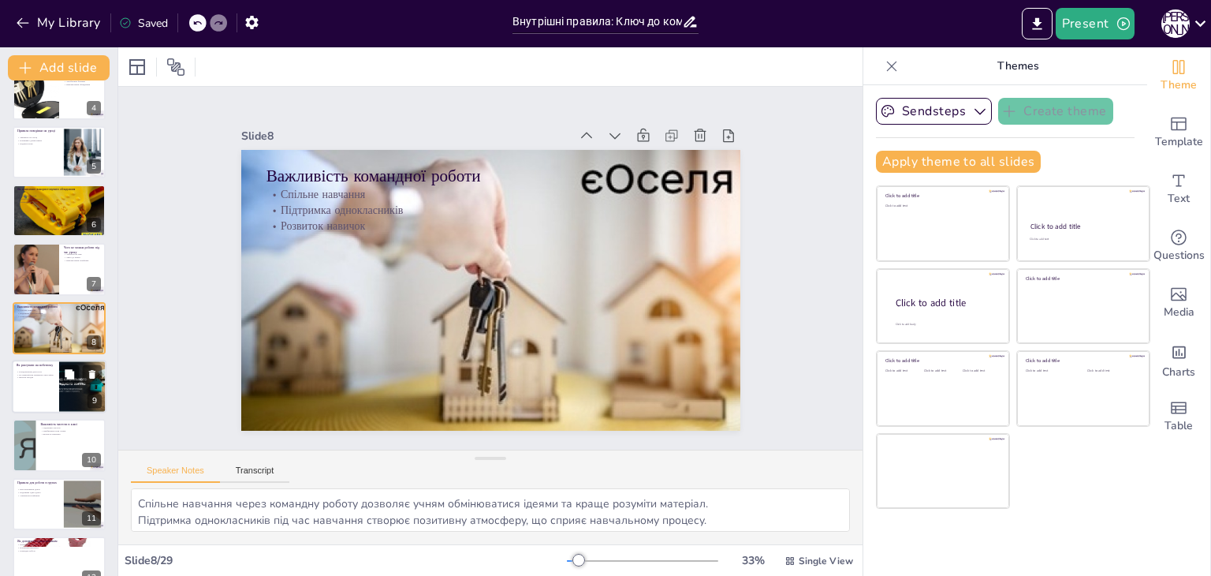
click at [32, 378] on div at bounding box center [59, 387] width 95 height 54
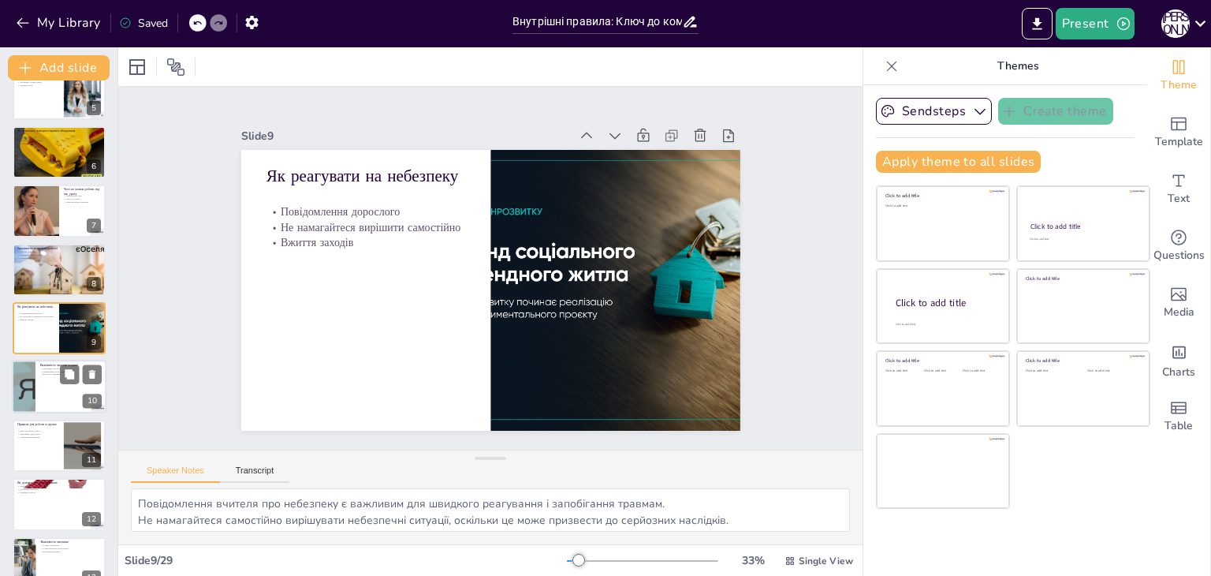
click at [32, 387] on div at bounding box center [23, 387] width 102 height 54
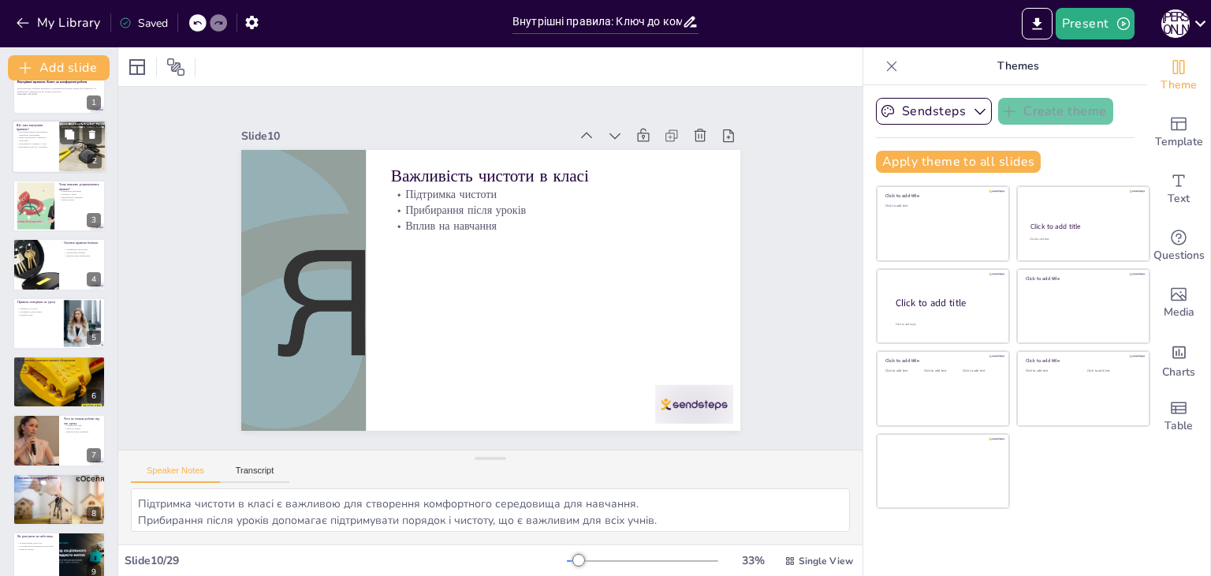
scroll to position [0, 0]
